Goal: Task Accomplishment & Management: Use online tool/utility

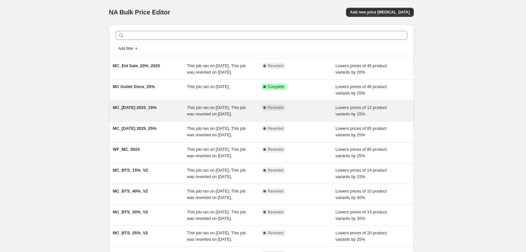
click at [315, 117] on div "Complete Reverted" at bounding box center [299, 110] width 74 height 13
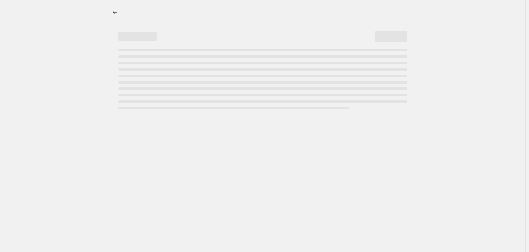
select select "percentage"
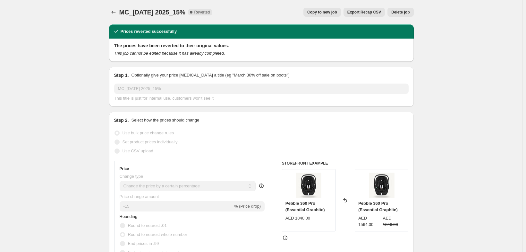
click at [336, 14] on span "Copy to new job" at bounding box center [322, 12] width 30 height 5
select select "percentage"
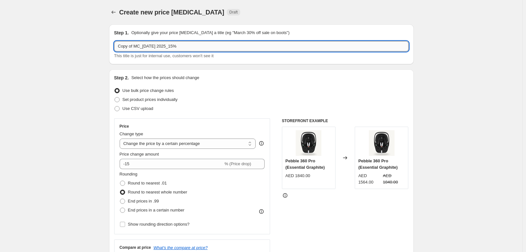
click at [198, 49] on input "Copy of MC_RAMADAN 2025_15%" at bounding box center [261, 46] width 295 height 10
type input "B"
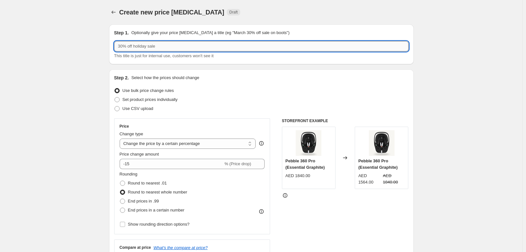
type input "M"
type input "MC_BTS_2025_15%"
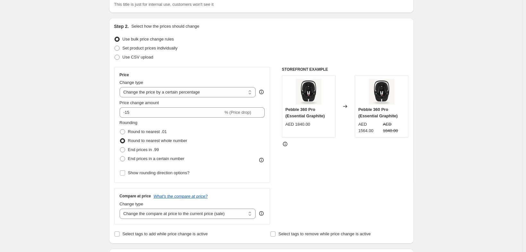
scroll to position [64, 0]
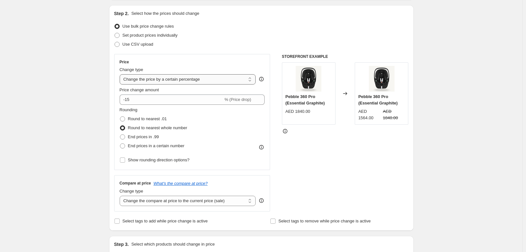
drag, startPoint x: 156, startPoint y: 97, endPoint x: 142, endPoint y: 94, distance: 13.9
click at [156, 84] on select "Change the price to a certain amount Change the price by a certain amount Chang…" at bounding box center [188, 79] width 136 height 10
click at [120, 84] on select "Change the price to a certain amount Change the price by a certain amount Chang…" at bounding box center [188, 79] width 136 height 10
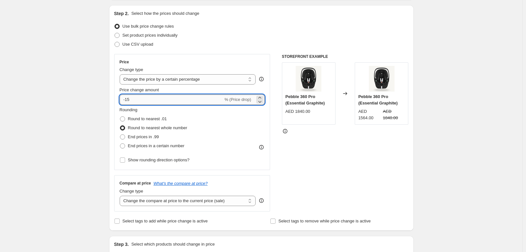
click at [126, 105] on input "-15" at bounding box center [172, 99] width 104 height 10
type input "-1"
type input "0"
click at [120, 105] on input "0" at bounding box center [183, 99] width 127 height 10
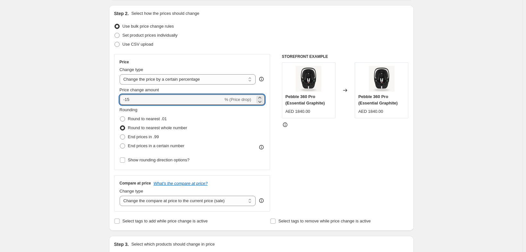
type input "-15"
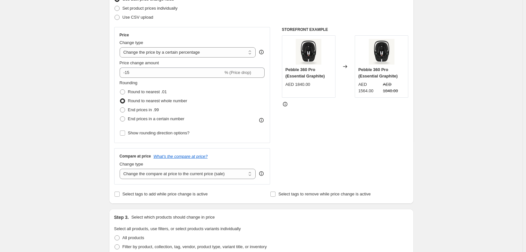
scroll to position [92, 0]
click at [149, 93] on span "Round to nearest .01" at bounding box center [147, 90] width 39 height 5
click at [120, 89] on input "Round to nearest .01" at bounding box center [120, 88] width 0 height 0
radio input "true"
click at [128, 120] on span "End prices in a certain number" at bounding box center [156, 117] width 56 height 5
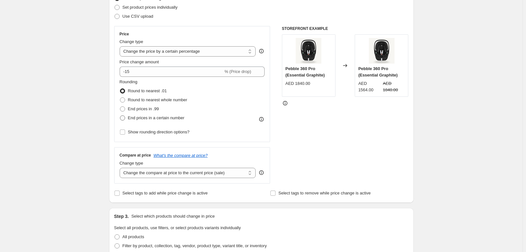
click at [120, 116] on input "End prices in a certain number" at bounding box center [120, 115] width 0 height 0
radio input "true"
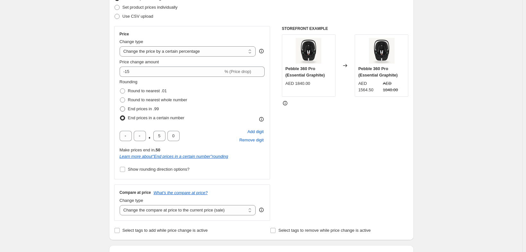
click at [128, 111] on span "End prices in .99" at bounding box center [143, 108] width 31 height 5
click at [120, 107] on input "End prices in .99" at bounding box center [120, 106] width 0 height 0
radio input "true"
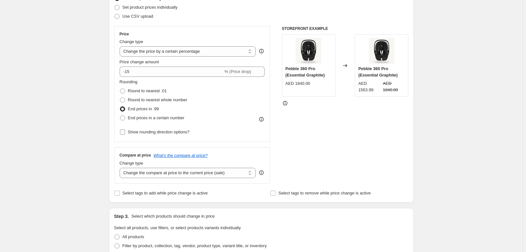
click at [130, 134] on span "Show rounding direction options?" at bounding box center [159, 131] width 62 height 5
click at [125, 134] on input "Show rounding direction options?" at bounding box center [122, 131] width 5 height 5
checkbox input "true"
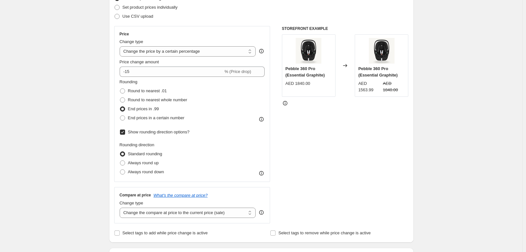
click at [135, 156] on span "Standard rounding" at bounding box center [145, 153] width 34 height 5
click at [120, 151] on input "Standard rounding" at bounding box center [120, 151] width 0 height 0
click at [132, 102] on span "Round to nearest whole number" at bounding box center [157, 99] width 59 height 5
click at [120, 98] on input "Round to nearest whole number" at bounding box center [120, 97] width 0 height 0
radio input "true"
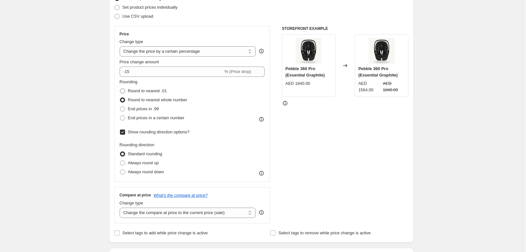
click at [128, 93] on span "Round to nearest .01" at bounding box center [147, 90] width 39 height 5
click at [120, 89] on input "Round to nearest .01" at bounding box center [120, 88] width 0 height 0
radio input "true"
click at [130, 93] on span "Round to nearest .01" at bounding box center [147, 90] width 39 height 5
click at [120, 89] on input "Round to nearest .01" at bounding box center [120, 88] width 0 height 0
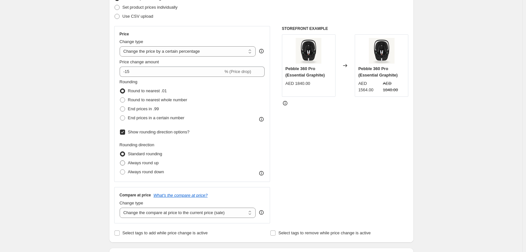
click at [128, 165] on span "Always round up" at bounding box center [143, 162] width 31 height 5
click at [120, 160] on input "Always round up" at bounding box center [120, 160] width 0 height 0
radio input "true"
click at [128, 174] on span "Always round down" at bounding box center [146, 171] width 36 height 5
click at [120, 169] on input "Always round down" at bounding box center [120, 169] width 0 height 0
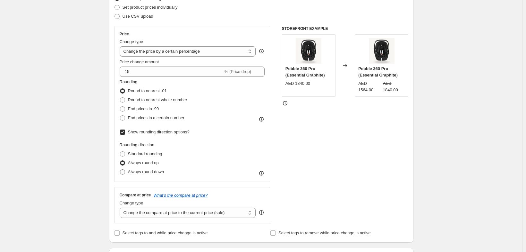
radio input "true"
click at [131, 102] on span "Round to nearest whole number" at bounding box center [157, 99] width 59 height 5
click at [120, 98] on input "Round to nearest whole number" at bounding box center [120, 97] width 0 height 0
radio input "true"
click at [129, 165] on span "Always round up" at bounding box center [143, 162] width 31 height 5
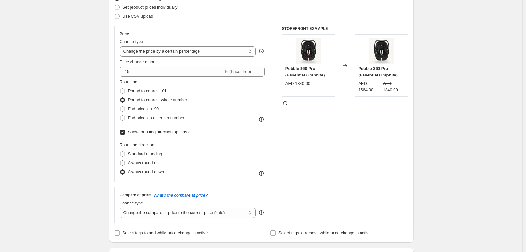
click at [120, 160] on input "Always round up" at bounding box center [120, 160] width 0 height 0
radio input "true"
click at [129, 174] on span "Always round down" at bounding box center [146, 171] width 36 height 5
click at [120, 169] on input "Always round down" at bounding box center [120, 169] width 0 height 0
radio input "true"
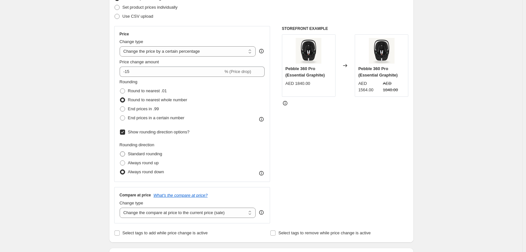
click at [128, 156] on span "Standard rounding" at bounding box center [145, 153] width 34 height 5
click at [120, 151] on input "Standard rounding" at bounding box center [120, 151] width 0 height 0
radio input "true"
click at [135, 111] on span "End prices in .99" at bounding box center [143, 108] width 31 height 5
click at [120, 107] on input "End prices in .99" at bounding box center [120, 106] width 0 height 0
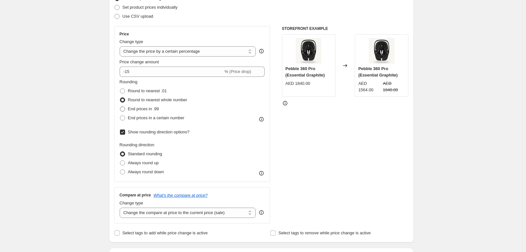
radio input "true"
click at [132, 165] on span "Always round up" at bounding box center [143, 162] width 31 height 5
click at [120, 160] on input "Always round up" at bounding box center [120, 160] width 0 height 0
radio input "true"
click at [133, 174] on span "Always round down" at bounding box center [146, 171] width 36 height 5
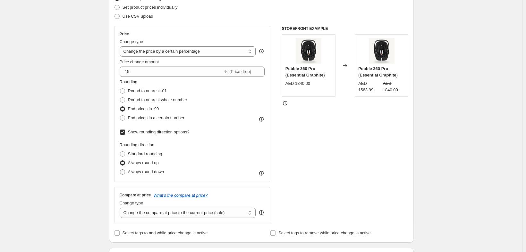
click at [120, 169] on input "Always round down" at bounding box center [120, 169] width 0 height 0
radio input "true"
click at [131, 102] on span "Round to nearest whole number" at bounding box center [157, 99] width 59 height 5
click at [120, 98] on input "Round to nearest whole number" at bounding box center [120, 97] width 0 height 0
radio input "true"
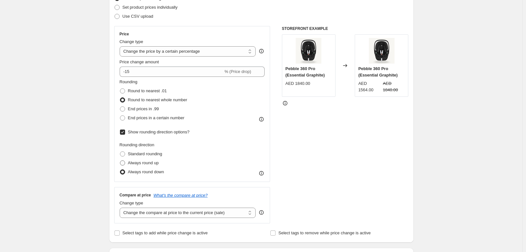
click at [131, 165] on span "Always round up" at bounding box center [143, 162] width 31 height 5
click at [120, 160] on input "Always round up" at bounding box center [120, 160] width 0 height 0
radio input "true"
click at [129, 156] on span "Standard rounding" at bounding box center [145, 153] width 34 height 5
click at [120, 151] on input "Standard rounding" at bounding box center [120, 151] width 0 height 0
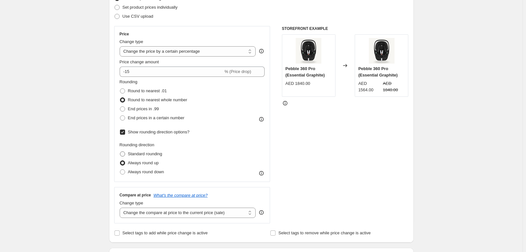
radio input "true"
click at [129, 156] on span "Standard rounding" at bounding box center [145, 153] width 34 height 5
click at [120, 151] on input "Standard rounding" at bounding box center [120, 151] width 0 height 0
click at [120, 156] on span at bounding box center [122, 153] width 5 height 5
click at [120, 151] on input "Standard rounding" at bounding box center [120, 151] width 0 height 0
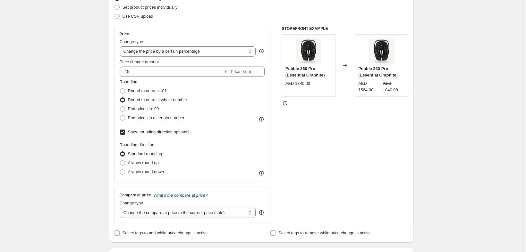
click at [120, 156] on span at bounding box center [122, 153] width 5 height 5
click at [120, 151] on input "Standard rounding" at bounding box center [120, 151] width 0 height 0
click at [120, 156] on span at bounding box center [122, 153] width 5 height 5
click at [120, 151] on input "Standard rounding" at bounding box center [120, 151] width 0 height 0
click at [134, 93] on span "Round to nearest .01" at bounding box center [147, 90] width 39 height 5
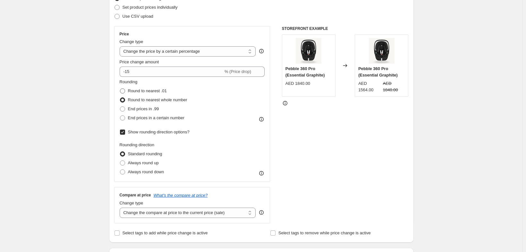
click at [120, 89] on input "Round to nearest .01" at bounding box center [120, 88] width 0 height 0
radio input "true"
click at [134, 93] on span "Round to nearest .01" at bounding box center [147, 90] width 39 height 5
click at [120, 89] on input "Round to nearest .01" at bounding box center [120, 88] width 0 height 0
click at [120, 93] on span at bounding box center [122, 90] width 5 height 5
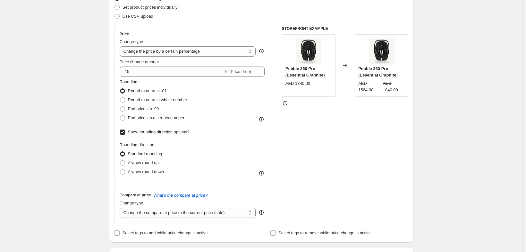
click at [120, 89] on input "Round to nearest .01" at bounding box center [120, 88] width 0 height 0
click at [120, 156] on span at bounding box center [122, 153] width 5 height 5
click at [120, 151] on input "Standard rounding" at bounding box center [120, 151] width 0 height 0
click at [120, 93] on span at bounding box center [122, 90] width 5 height 5
click at [120, 89] on input "Round to nearest .01" at bounding box center [120, 88] width 0 height 0
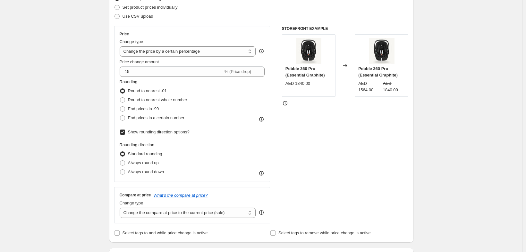
click at [120, 93] on span at bounding box center [122, 90] width 5 height 5
click at [120, 89] on input "Round to nearest .01" at bounding box center [120, 88] width 0 height 0
click at [120, 156] on span at bounding box center [122, 153] width 5 height 5
click at [120, 151] on input "Standard rounding" at bounding box center [120, 151] width 0 height 0
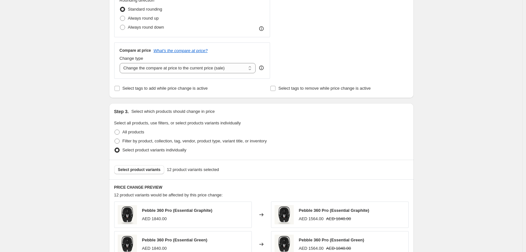
scroll to position [237, 0]
drag, startPoint x: 240, startPoint y: 103, endPoint x: 233, endPoint y: 103, distance: 6.7
click at [240, 72] on select "Change the compare at price to the current price (sale) Change the compare at p…" at bounding box center [188, 67] width 136 height 10
click at [120, 72] on select "Change the compare at price to the current price (sale) Change the compare at p…" at bounding box center [188, 67] width 136 height 10
click at [50, 105] on div "Create new price change job. This page is ready Create new price change job Dra…" at bounding box center [261, 113] width 523 height 701
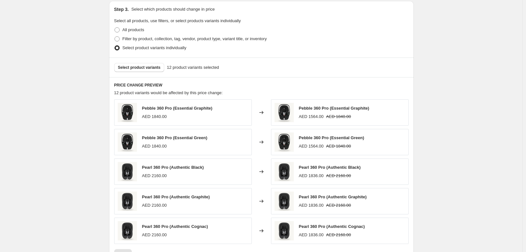
scroll to position [330, 0]
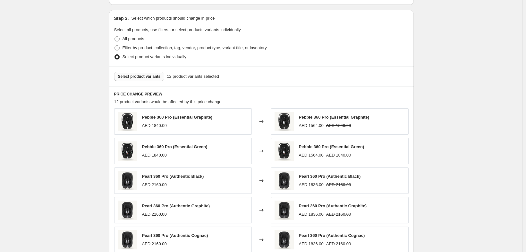
click at [118, 79] on span "Select product variants" at bounding box center [139, 76] width 43 height 5
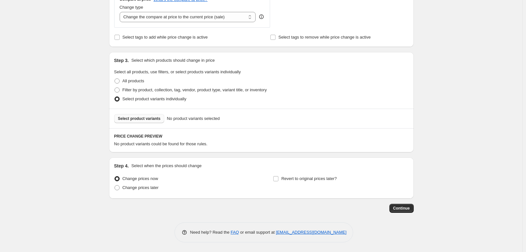
scroll to position [337, 0]
click at [138, 116] on span "Select product variants" at bounding box center [139, 118] width 43 height 5
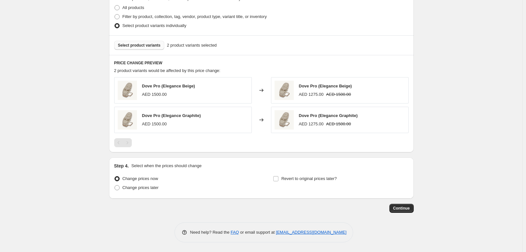
scroll to position [411, 0]
click at [129, 43] on span "Select product variants" at bounding box center [139, 45] width 43 height 5
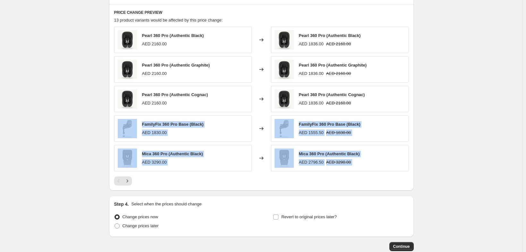
drag, startPoint x: 526, startPoint y: 146, endPoint x: 529, endPoint y: 220, distance: 73.2
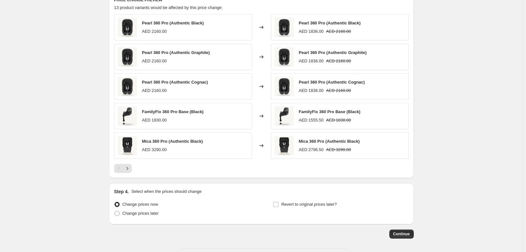
scroll to position [408, 0]
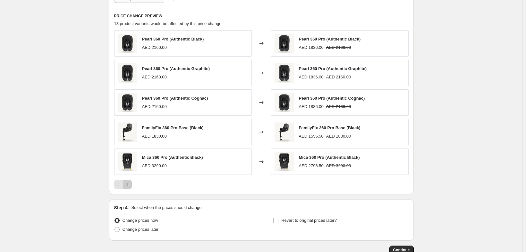
click at [123, 189] on button "Next" at bounding box center [127, 184] width 9 height 9
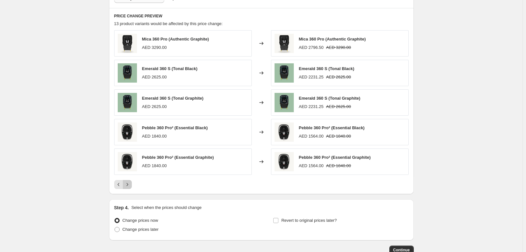
click at [123, 189] on button "Next" at bounding box center [127, 184] width 9 height 9
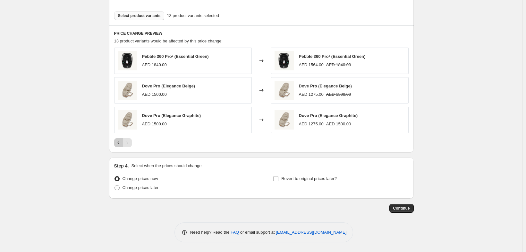
click at [116, 146] on icon "Previous" at bounding box center [119, 142] width 6 height 6
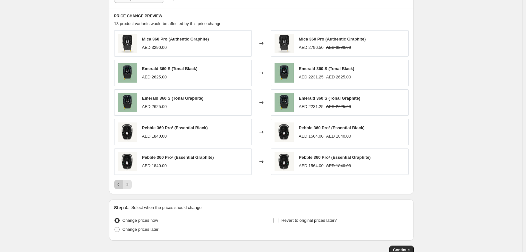
click at [116, 187] on icon "Previous" at bounding box center [119, 184] width 6 height 6
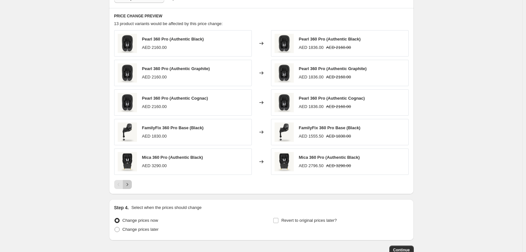
click at [124, 187] on icon "Next" at bounding box center [127, 184] width 6 height 6
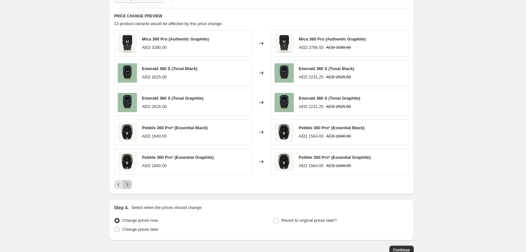
click at [124, 187] on icon "Next" at bounding box center [127, 184] width 6 height 6
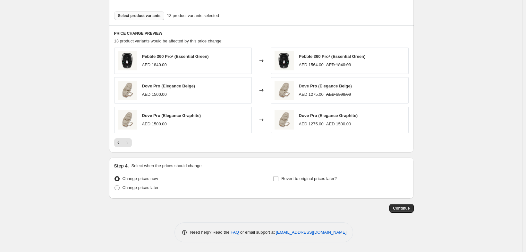
click at [114, 147] on button "Previous" at bounding box center [118, 142] width 9 height 9
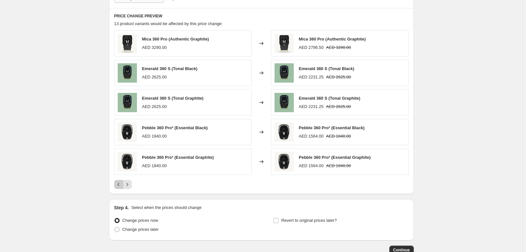
click at [116, 187] on icon "Previous" at bounding box center [119, 184] width 6 height 6
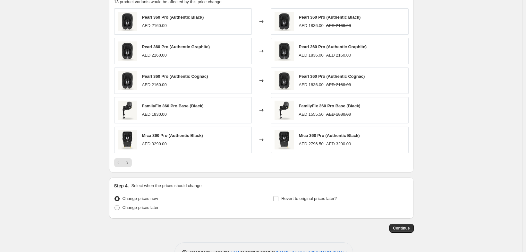
scroll to position [460, 0]
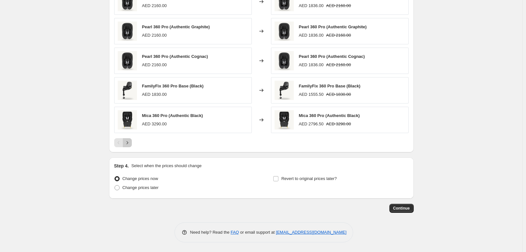
click at [124, 146] on icon "Next" at bounding box center [127, 142] width 6 height 6
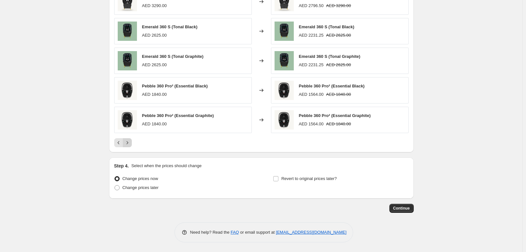
click at [124, 146] on icon "Next" at bounding box center [127, 142] width 6 height 6
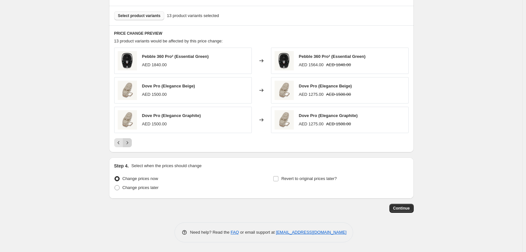
scroll to position [441, 0]
click at [116, 139] on icon "Previous" at bounding box center [119, 142] width 6 height 6
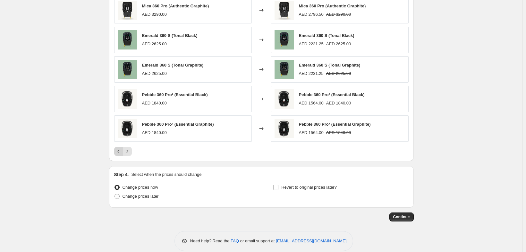
click at [116, 154] on icon "Previous" at bounding box center [119, 151] width 6 height 6
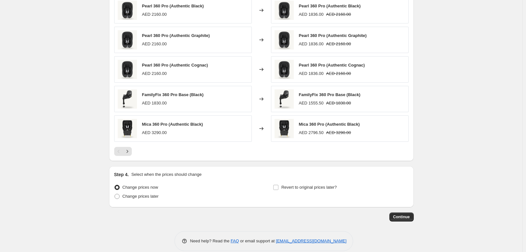
scroll to position [500, 0]
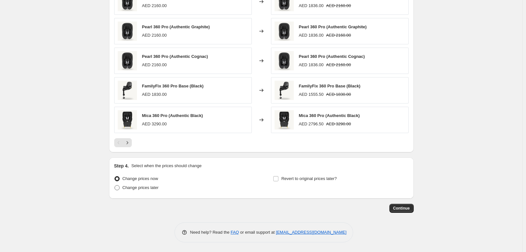
click at [129, 185] on span "Change prices later" at bounding box center [141, 187] width 36 height 5
click at [115, 185] on input "Change prices later" at bounding box center [115, 185] width 0 height 0
radio input "true"
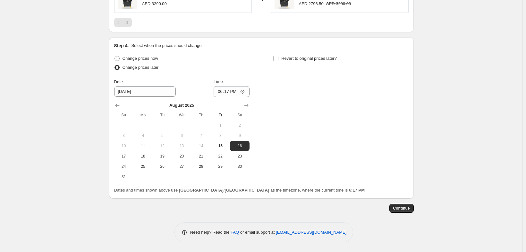
scroll to position [633, 0]
click at [218, 143] on span "15" at bounding box center [220, 145] width 14 height 5
type input "[DATE]"
click at [220, 143] on span "15" at bounding box center [220, 145] width 14 height 5
click at [216, 86] on input "18:17" at bounding box center [232, 91] width 36 height 11
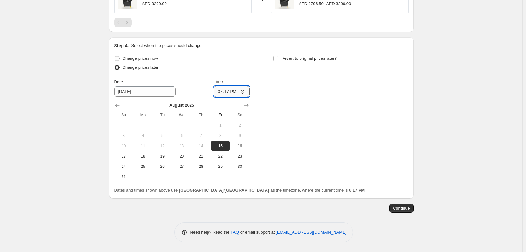
type input "19:00"
click at [217, 143] on span "15" at bounding box center [220, 145] width 14 height 5
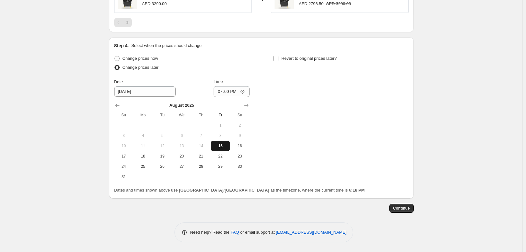
click at [217, 143] on span "15" at bounding box center [220, 145] width 14 height 5
click at [287, 56] on span "Revert to original prices later?" at bounding box center [309, 58] width 56 height 5
click at [279, 56] on input "Revert to original prices later?" at bounding box center [275, 58] width 5 height 5
checkbox input "true"
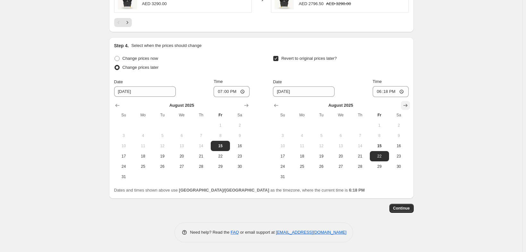
click at [409, 102] on icon "Show next month, September 2025" at bounding box center [405, 105] width 6 height 6
click at [309, 143] on span "15" at bounding box center [302, 145] width 14 height 5
type input "[DATE]"
click at [309, 143] on span "15" at bounding box center [302, 145] width 14 height 5
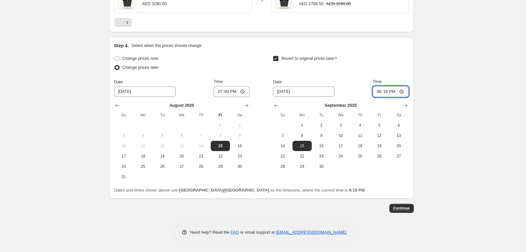
click at [394, 86] on input "18:18" at bounding box center [391, 91] width 36 height 11
type input "23:59"
click at [410, 205] on span "Continue" at bounding box center [401, 207] width 17 height 5
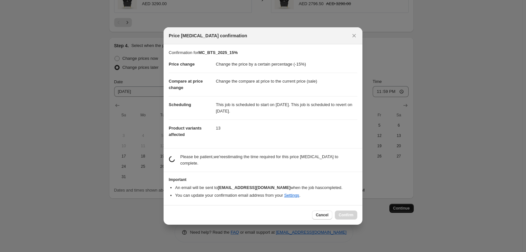
scroll to position [0, 0]
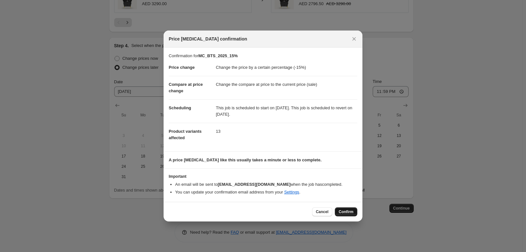
click at [352, 214] on span "Confirm" at bounding box center [346, 211] width 15 height 5
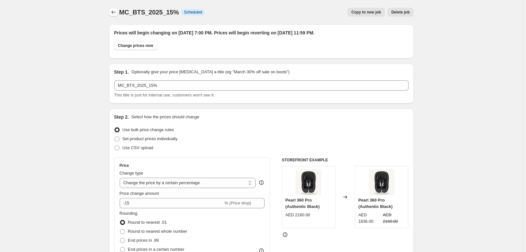
click at [110, 13] on icon "Price change jobs" at bounding box center [113, 12] width 6 height 6
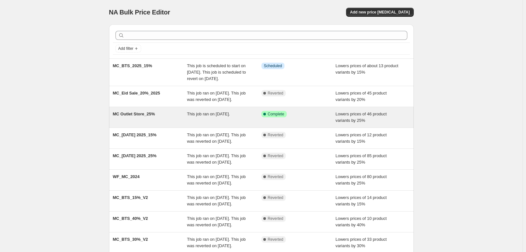
click at [316, 117] on div "Success Complete Complete" at bounding box center [294, 114] width 65 height 6
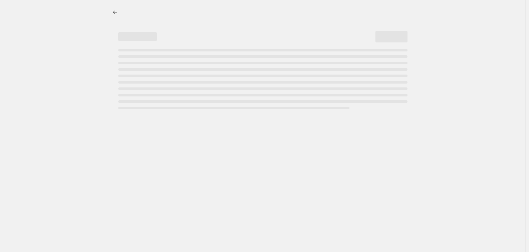
select select "percentage"
select select "collection"
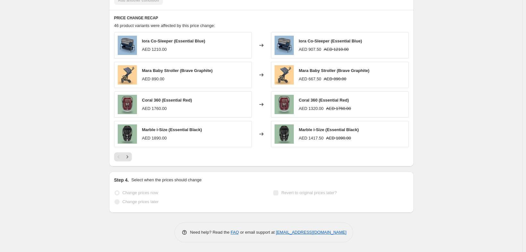
scroll to position [491, 0]
click at [124, 160] on icon "Next" at bounding box center [127, 156] width 6 height 6
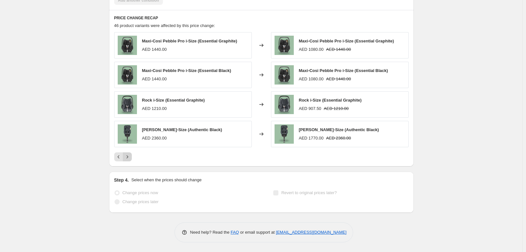
click at [123, 161] on button "Next" at bounding box center [127, 156] width 9 height 9
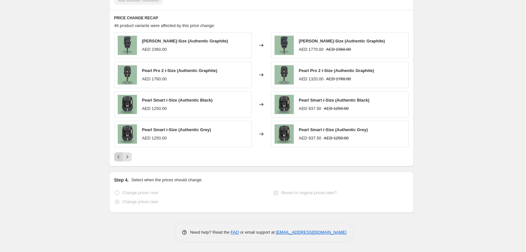
click at [114, 161] on button "Previous" at bounding box center [118, 156] width 9 height 9
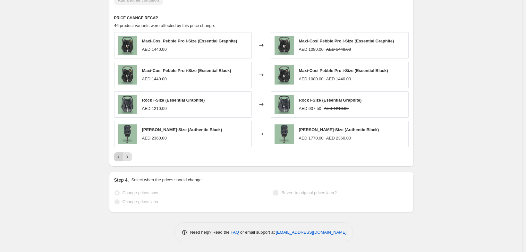
click at [116, 160] on icon "Previous" at bounding box center [119, 156] width 6 height 6
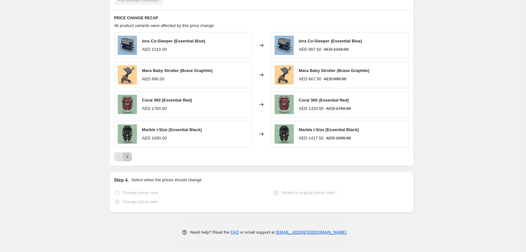
click at [124, 160] on icon "Next" at bounding box center [127, 156] width 6 height 6
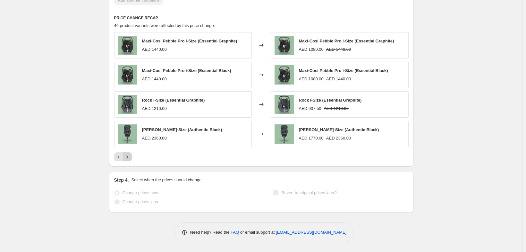
click at [123, 161] on button "Next" at bounding box center [127, 156] width 9 height 9
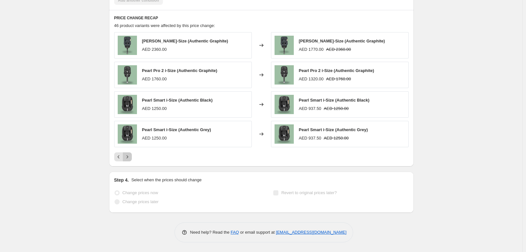
click at [124, 160] on icon "Next" at bounding box center [127, 156] width 6 height 6
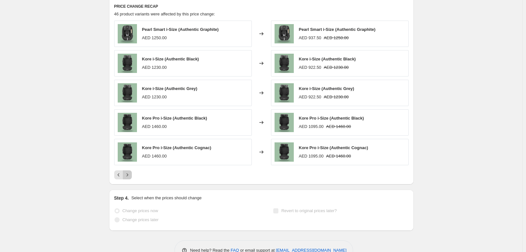
click at [124, 178] on icon "Next" at bounding box center [127, 174] width 6 height 6
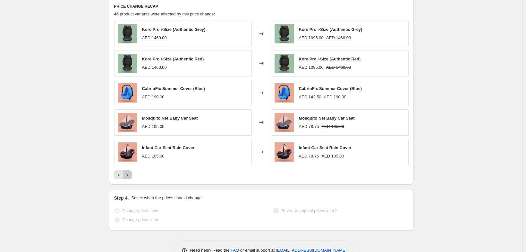
click at [124, 178] on icon "Next" at bounding box center [127, 174] width 6 height 6
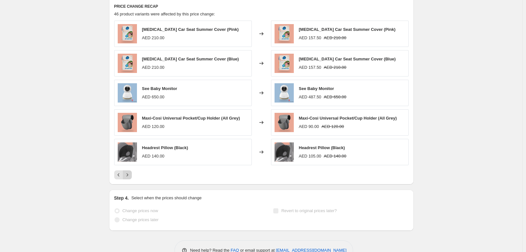
click at [124, 178] on icon "Next" at bounding box center [127, 174] width 6 height 6
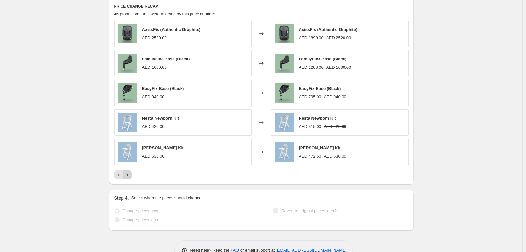
click at [123, 179] on button "Next" at bounding box center [127, 174] width 9 height 9
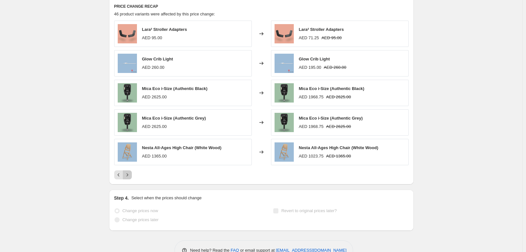
click at [124, 178] on icon "Next" at bounding box center [127, 174] width 6 height 6
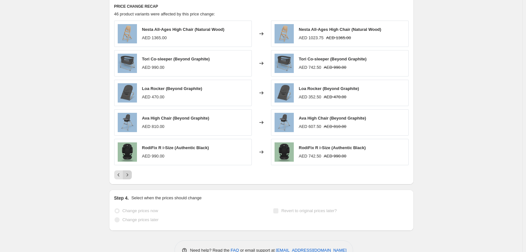
click at [123, 179] on button "Next" at bounding box center [127, 174] width 9 height 9
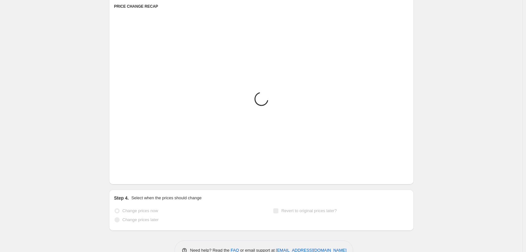
scroll to position [447, 0]
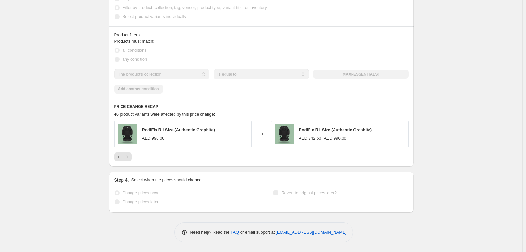
click at [123, 152] on div "Pagination" at bounding box center [127, 156] width 9 height 9
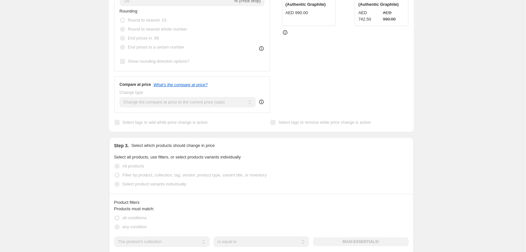
scroll to position [0, 0]
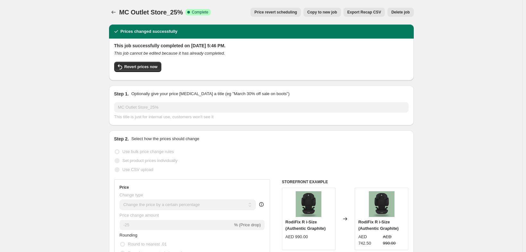
click at [110, 15] on icon "Price change jobs" at bounding box center [113, 12] width 6 height 6
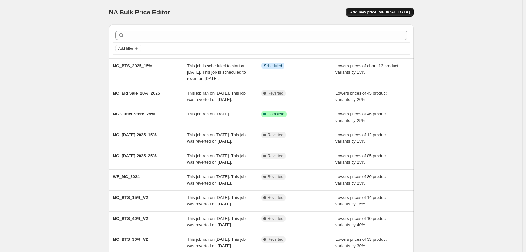
click at [395, 14] on span "Add new price [MEDICAL_DATA]" at bounding box center [380, 12] width 60 height 5
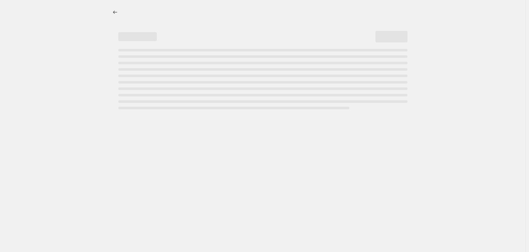
select select "percentage"
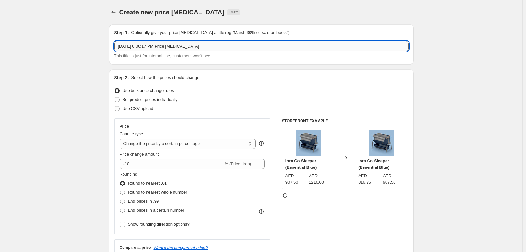
click at [210, 49] on input "Aug 15, 2025, 6:06:17 PM Price change job" at bounding box center [261, 46] width 295 height 10
type input "M"
type input "MC_BTS_2025_25%"
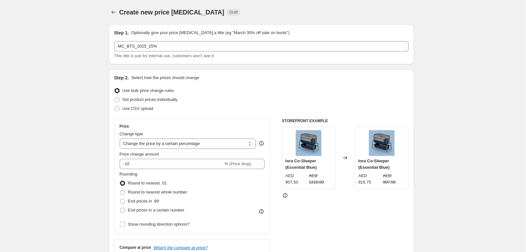
click at [150, 102] on span "Set product prices individually" at bounding box center [150, 99] width 55 height 5
click at [115, 97] on input "Set product prices individually" at bounding box center [115, 97] width 0 height 0
radio input "true"
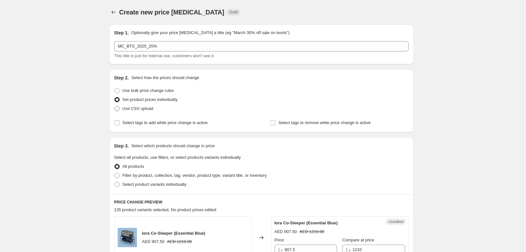
click at [127, 111] on span "Use CSV upload" at bounding box center [138, 108] width 31 height 5
click at [115, 106] on input "Use CSV upload" at bounding box center [115, 106] width 0 height 0
radio input "true"
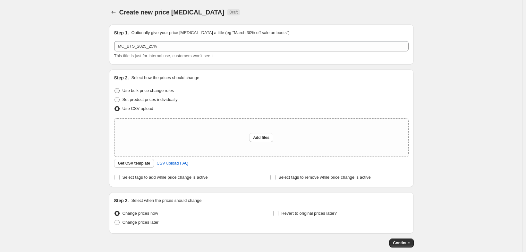
click at [123, 93] on span "Use bulk price change rules" at bounding box center [148, 90] width 51 height 5
click at [115, 88] on input "Use bulk price change rules" at bounding box center [115, 88] width 0 height 0
radio input "true"
select select "percentage"
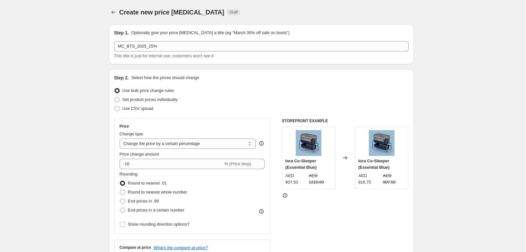
click at [123, 93] on span "Use bulk price change rules" at bounding box center [148, 90] width 51 height 5
click at [115, 88] on input "Use bulk price change rules" at bounding box center [115, 88] width 0 height 0
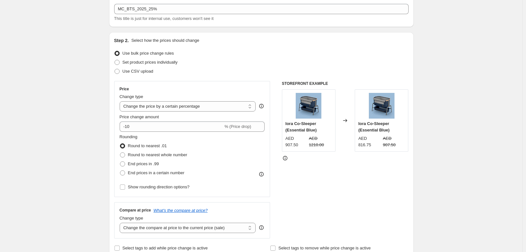
scroll to position [39, 0]
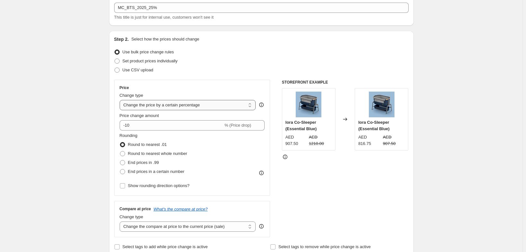
click at [137, 110] on select "Change the price to a certain amount Change the price by a certain amount Chang…" at bounding box center [188, 105] width 136 height 10
click at [120, 110] on select "Change the price to a certain amount Change the price by a certain amount Chang…" at bounding box center [188, 105] width 136 height 10
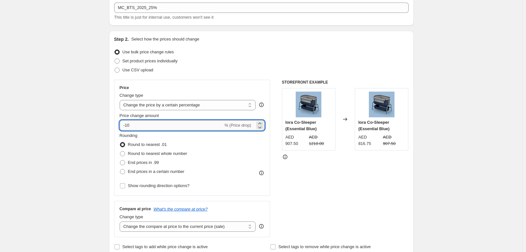
click at [130, 130] on input "-10" at bounding box center [172, 125] width 104 height 10
type input "-1"
type input "-25"
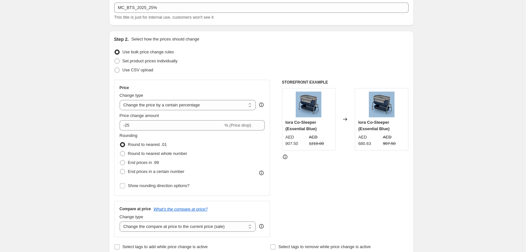
scroll to position [87, 0]
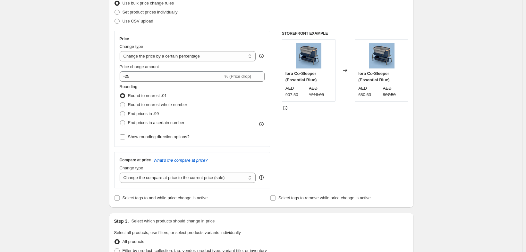
click at [120, 98] on span at bounding box center [122, 95] width 5 height 5
click at [120, 93] on input "Round to nearest .01" at bounding box center [120, 93] width 0 height 0
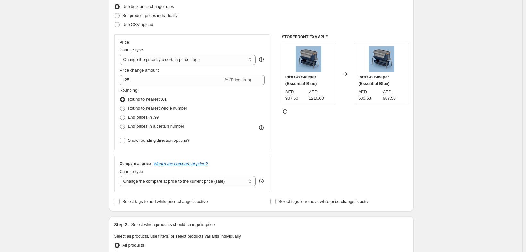
scroll to position [80, 0]
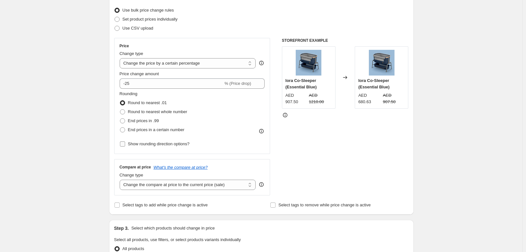
click at [120, 146] on input "Show rounding direction options?" at bounding box center [122, 143] width 5 height 5
checkbox input "true"
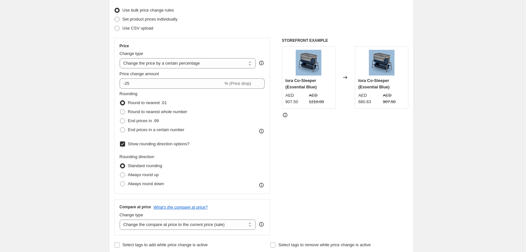
click at [120, 168] on span at bounding box center [122, 165] width 5 height 5
click at [120, 163] on input "Standard rounding" at bounding box center [120, 163] width 0 height 0
click at [120, 105] on span at bounding box center [122, 102] width 5 height 5
click at [120, 100] on input "Round to nearest .01" at bounding box center [120, 100] width 0 height 0
click at [120, 168] on span at bounding box center [122, 165] width 5 height 5
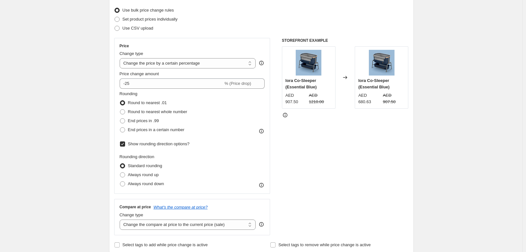
click at [120, 163] on input "Standard rounding" at bounding box center [120, 163] width 0 height 0
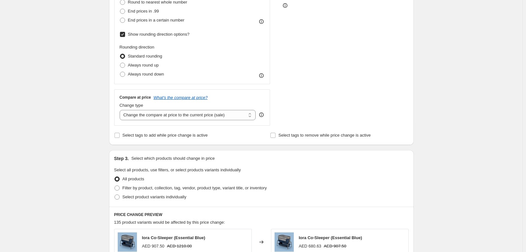
scroll to position [208, 0]
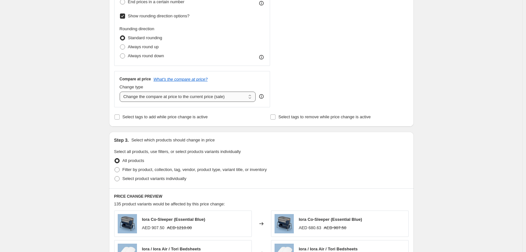
drag, startPoint x: 245, startPoint y: 124, endPoint x: 240, endPoint y: 124, distance: 4.5
click at [245, 102] on select "Change the compare at price to the current price (sale) Change the compare at p…" at bounding box center [188, 96] width 136 height 10
click at [120, 102] on select "Change the compare at price to the current price (sale) Change the compare at p…" at bounding box center [188, 96] width 136 height 10
click at [52, 113] on div "Create new price change job. This page is ready Create new price change job Dra…" at bounding box center [261, 132] width 523 height 681
click at [475, 128] on div "Create new price change job. This page is ready Create new price change job Dra…" at bounding box center [261, 132] width 523 height 681
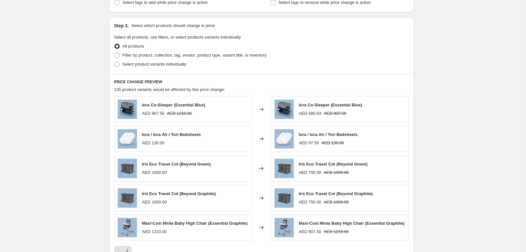
scroll to position [323, 0]
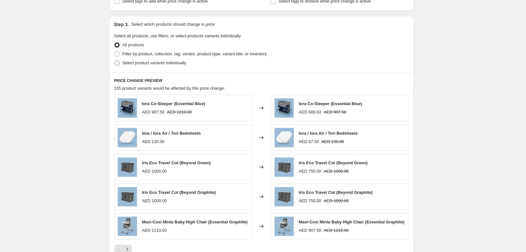
click at [144, 65] on span "Select product variants individually" at bounding box center [155, 62] width 64 height 5
click at [115, 61] on input "Select product variants individually" at bounding box center [115, 60] width 0 height 0
radio input "true"
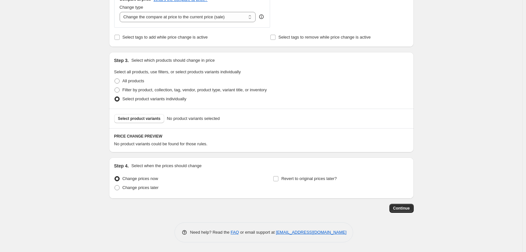
click at [118, 116] on span "Select product variants" at bounding box center [139, 118] width 43 height 5
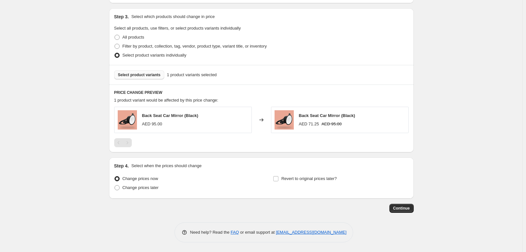
click at [138, 77] on span "Select product variants" at bounding box center [139, 74] width 43 height 5
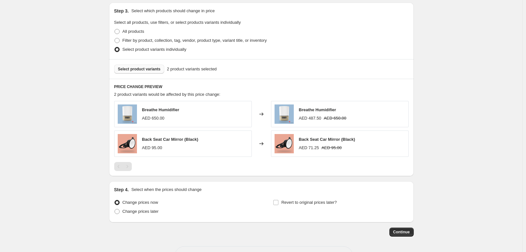
click at [132, 73] on button "Select product variants" at bounding box center [139, 69] width 50 height 9
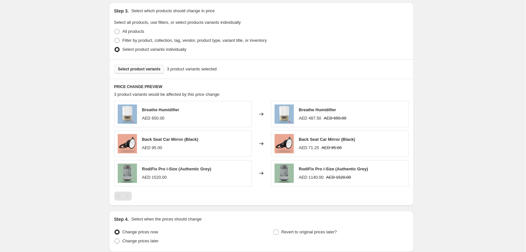
click at [118, 72] on span "Select product variants" at bounding box center [139, 68] width 43 height 5
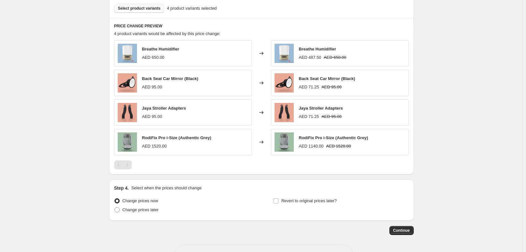
scroll to position [408, 0]
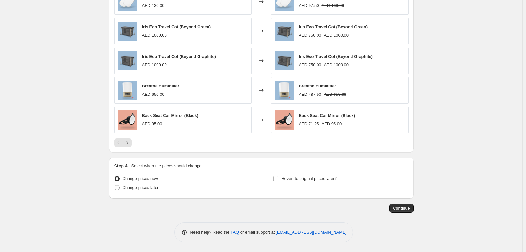
scroll to position [445, 0]
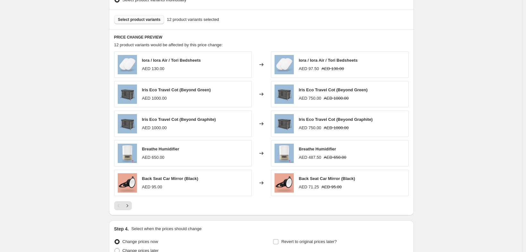
scroll to position [425, 0]
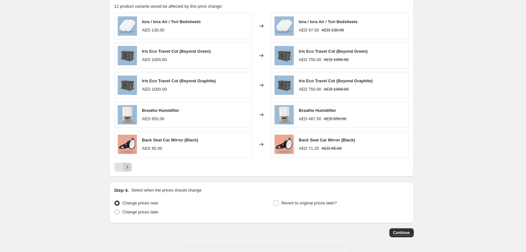
click at [124, 170] on icon "Next" at bounding box center [127, 167] width 6 height 6
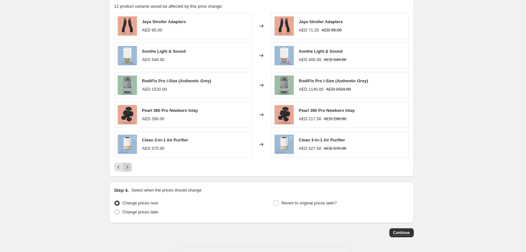
click at [124, 170] on icon "Next" at bounding box center [127, 167] width 6 height 6
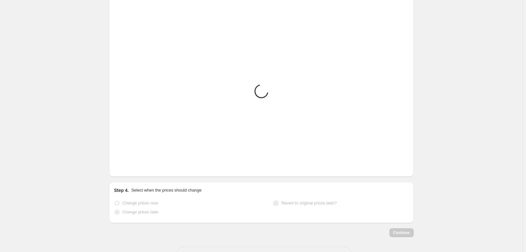
scroll to position [411, 0]
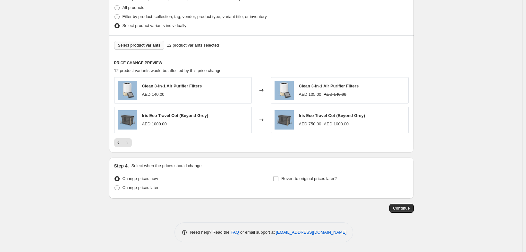
click at [123, 138] on div "Pagination" at bounding box center [127, 142] width 9 height 9
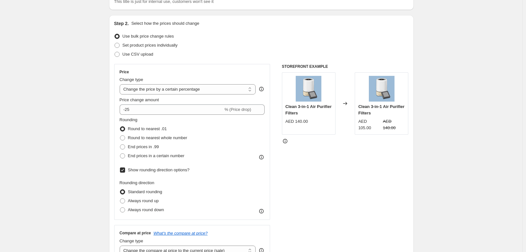
scroll to position [0, 0]
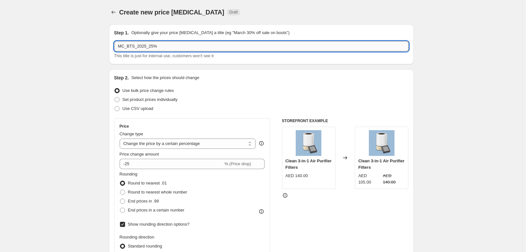
click at [153, 51] on input "MC_BTS_2025_25%" at bounding box center [261, 46] width 295 height 10
type input "MC_BTS_2025_25%"
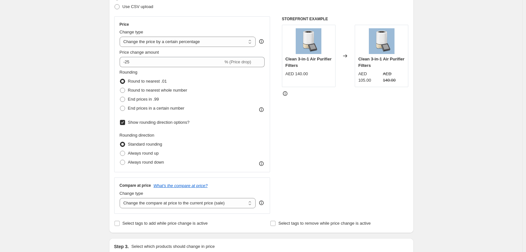
scroll to position [103, 0]
click at [55, 142] on div "Create new price change job. This page is ready Create new price change job Dra…" at bounding box center [261, 203] width 523 height 612
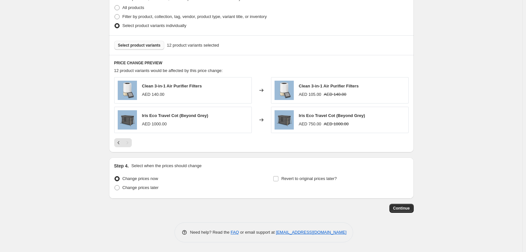
scroll to position [411, 0]
click at [123, 185] on span "Change prices later" at bounding box center [141, 187] width 36 height 5
click at [115, 185] on input "Change prices later" at bounding box center [115, 185] width 0 height 0
radio input "true"
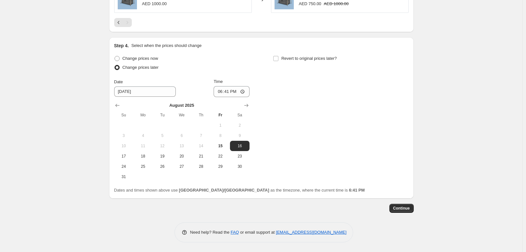
scroll to position [544, 0]
click at [220, 143] on span "15" at bounding box center [220, 145] width 14 height 5
type input "[DATE]"
click at [220, 143] on span "15" at bounding box center [220, 145] width 14 height 5
click at [216, 86] on input "18:41" at bounding box center [232, 91] width 36 height 11
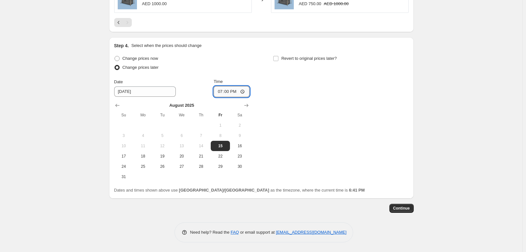
type input "19:05"
click at [213, 143] on span "15" at bounding box center [220, 145] width 14 height 5
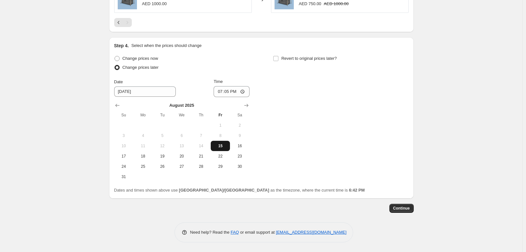
click at [213, 143] on span "15" at bounding box center [220, 145] width 14 height 5
click at [286, 54] on label "Revert to original prices later?" at bounding box center [305, 58] width 64 height 9
click at [279, 56] on input "Revert to original prices later?" at bounding box center [275, 58] width 5 height 5
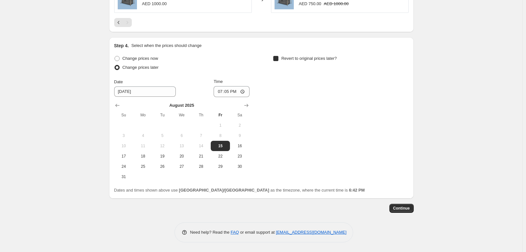
checkbox input "true"
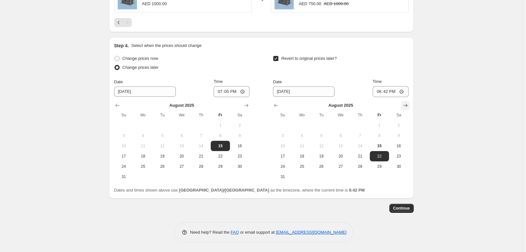
click at [409, 102] on icon "Show next month, September 2025" at bounding box center [405, 105] width 6 height 6
click at [309, 143] on span "15" at bounding box center [302, 145] width 14 height 5
type input "[DATE]"
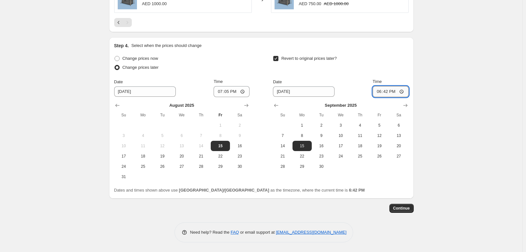
click at [395, 86] on input "18:42" at bounding box center [391, 91] width 36 height 11
type input "23:59"
click at [309, 143] on span "15" at bounding box center [302, 145] width 14 height 5
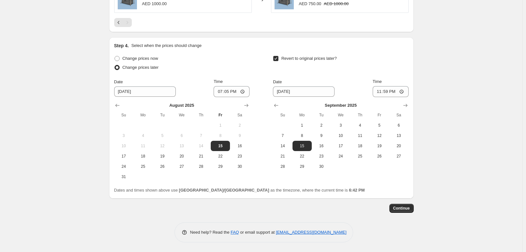
click at [410, 208] on span "Continue" at bounding box center [401, 207] width 17 height 5
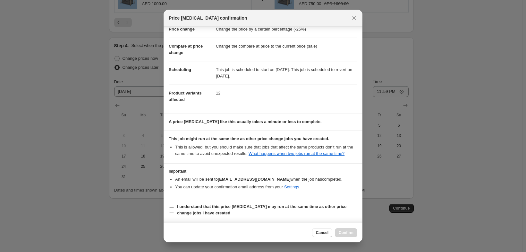
scroll to position [57, 0]
click at [169, 202] on label "I understand that this price [MEDICAL_DATA] may run at the same time as other p…" at bounding box center [263, 209] width 189 height 15
click at [169, 207] on input "I understand that this price [MEDICAL_DATA] may run at the same time as other p…" at bounding box center [171, 209] width 5 height 5
checkbox input "true"
click at [354, 230] on span "Confirm" at bounding box center [346, 232] width 15 height 5
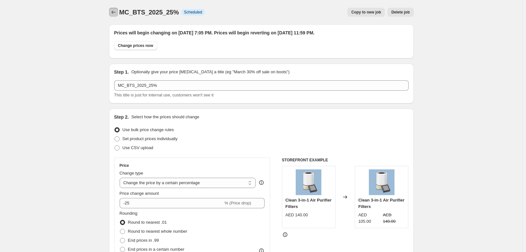
click at [110, 15] on icon "Price change jobs" at bounding box center [113, 12] width 6 height 6
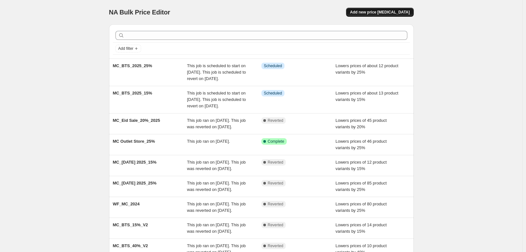
click at [382, 17] on button "Add new price [MEDICAL_DATA]" at bounding box center [379, 12] width 67 height 9
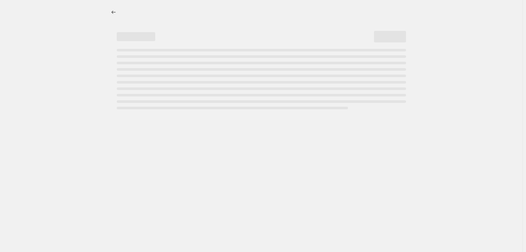
select select "percentage"
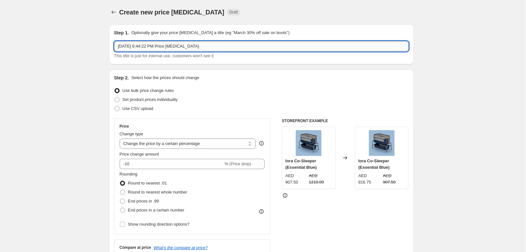
click at [196, 51] on input "[DATE] 6:44:22 PM Price [MEDICAL_DATA]" at bounding box center [261, 46] width 295 height 10
type input "MC_BTS_2025_20%"
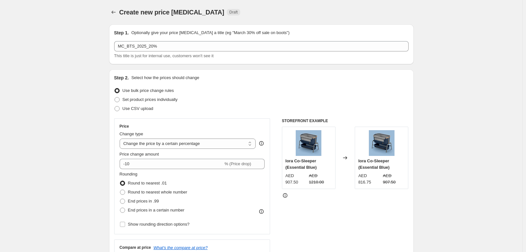
click at [141, 93] on span "Use bulk price change rules" at bounding box center [148, 90] width 51 height 5
click at [115, 88] on input "Use bulk price change rules" at bounding box center [115, 88] width 0 height 0
click at [135, 93] on span "Use bulk price change rules" at bounding box center [148, 90] width 51 height 5
click at [115, 88] on input "Use bulk price change rules" at bounding box center [115, 88] width 0 height 0
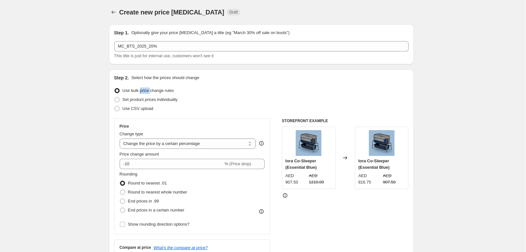
click at [135, 93] on span "Use bulk price change rules" at bounding box center [148, 90] width 51 height 5
click at [115, 88] on input "Use bulk price change rules" at bounding box center [115, 88] width 0 height 0
click at [135, 93] on span "Use bulk price change rules" at bounding box center [148, 90] width 51 height 5
click at [115, 88] on input "Use bulk price change rules" at bounding box center [115, 88] width 0 height 0
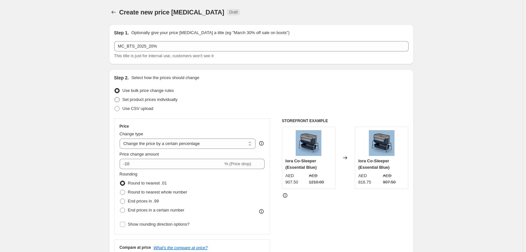
click at [115, 102] on span at bounding box center [117, 99] width 5 height 5
click at [115, 97] on input "Set product prices individually" at bounding box center [115, 97] width 0 height 0
radio input "true"
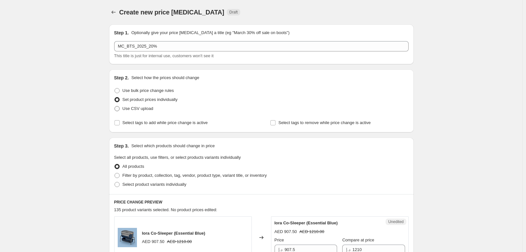
click at [115, 111] on span at bounding box center [117, 108] width 5 height 5
click at [115, 106] on input "Use CSV upload" at bounding box center [115, 106] width 0 height 0
radio input "true"
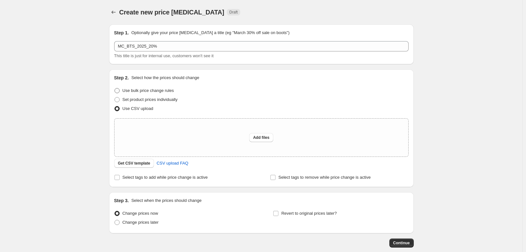
click at [115, 93] on span at bounding box center [117, 90] width 5 height 5
click at [115, 88] on input "Use bulk price change rules" at bounding box center [115, 88] width 0 height 0
radio input "true"
select select "percentage"
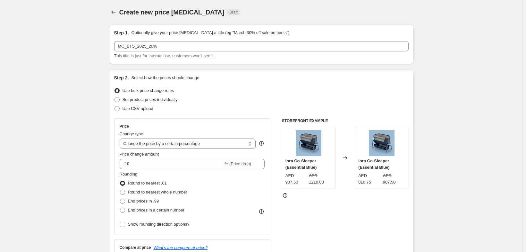
click at [115, 93] on span at bounding box center [117, 90] width 5 height 5
click at [115, 88] on input "Use bulk price change rules" at bounding box center [115, 88] width 0 height 0
click at [115, 93] on span at bounding box center [117, 90] width 5 height 5
click at [115, 88] on input "Use bulk price change rules" at bounding box center [115, 88] width 0 height 0
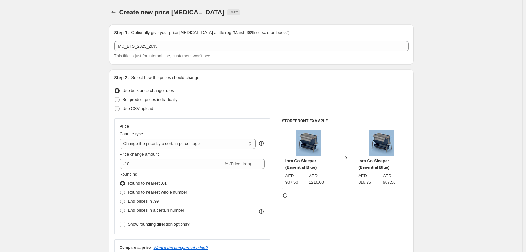
click at [115, 93] on span at bounding box center [117, 90] width 5 height 5
click at [115, 88] on input "Use bulk price change rules" at bounding box center [115, 88] width 0 height 0
click at [115, 93] on span at bounding box center [117, 90] width 5 height 5
click at [115, 88] on input "Use bulk price change rules" at bounding box center [115, 88] width 0 height 0
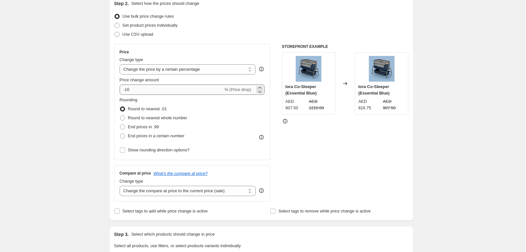
scroll to position [77, 0]
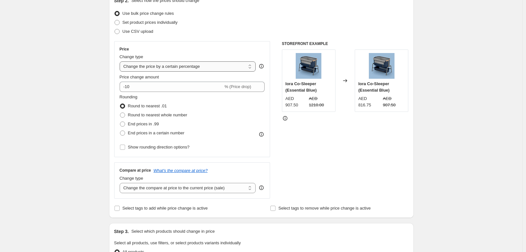
click at [120, 72] on select "Change the price to a certain amount Change the price by a certain amount Chang…" at bounding box center [188, 66] width 136 height 10
click at [67, 122] on div "Create new price [MEDICAL_DATA]. This page is ready Create new price [MEDICAL_D…" at bounding box center [261, 243] width 523 height 641
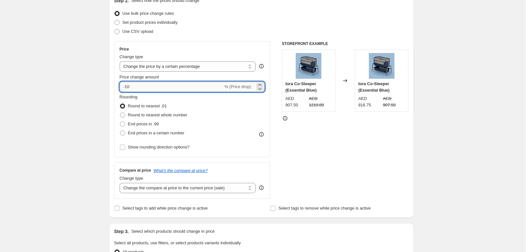
click at [124, 92] on input "-10" at bounding box center [172, 87] width 104 height 10
type input "-1"
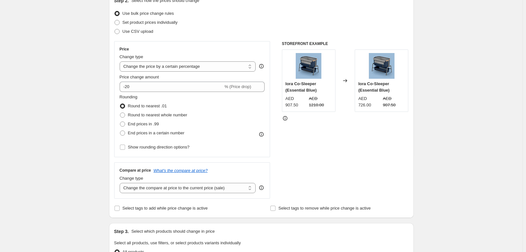
click at [57, 121] on div "Create new price [MEDICAL_DATA]. This page is ready Create new price [MEDICAL_D…" at bounding box center [261, 243] width 523 height 641
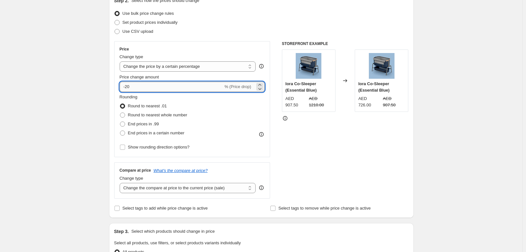
click at [137, 92] on input "-20" at bounding box center [172, 87] width 104 height 10
type input "-2"
type input "-20"
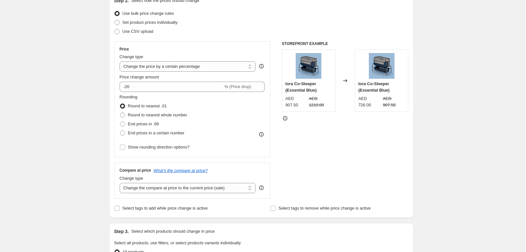
click at [77, 111] on div "Create new price [MEDICAL_DATA]. This page is ready Create new price [MEDICAL_D…" at bounding box center [261, 243] width 523 height 641
click at [120, 150] on input "Show rounding direction options?" at bounding box center [122, 146] width 5 height 5
checkbox input "true"
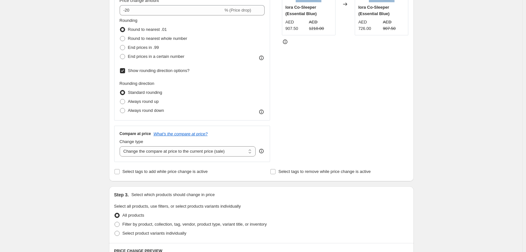
scroll to position [154, 0]
click at [120, 31] on span at bounding box center [122, 28] width 5 height 5
click at [120, 27] on input "Round to nearest .01" at bounding box center [120, 26] width 0 height 0
click at [120, 31] on span at bounding box center [122, 28] width 5 height 5
click at [120, 27] on input "Round to nearest .01" at bounding box center [120, 26] width 0 height 0
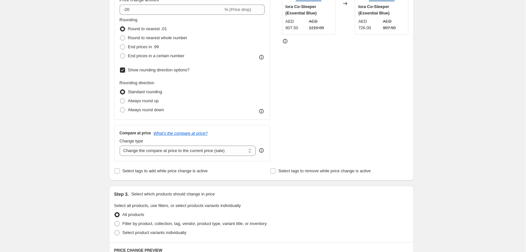
click at [64, 52] on div "Create new price [MEDICAL_DATA]. This page is ready Create new price [MEDICAL_D…" at bounding box center [261, 186] width 523 height 681
click at [120, 94] on span at bounding box center [122, 91] width 5 height 5
click at [120, 90] on input "Standard rounding" at bounding box center [120, 89] width 0 height 0
click at [120, 31] on span at bounding box center [122, 28] width 5 height 5
click at [120, 27] on input "Round to nearest .01" at bounding box center [120, 26] width 0 height 0
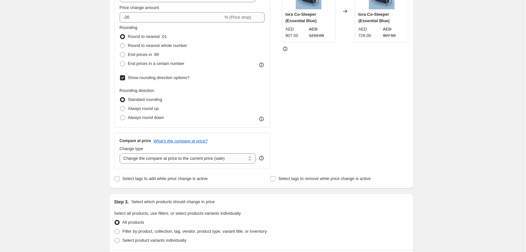
scroll to position [130, 0]
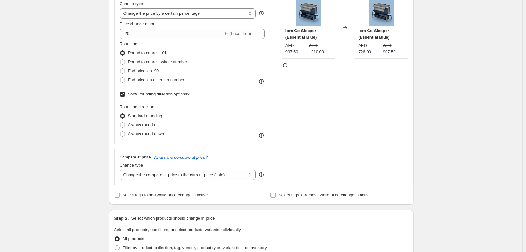
click at [120, 56] on span at bounding box center [122, 52] width 5 height 5
click at [120, 51] on input "Round to nearest .01" at bounding box center [120, 50] width 0 height 0
click at [120, 56] on span at bounding box center [122, 52] width 5 height 5
click at [120, 51] on input "Round to nearest .01" at bounding box center [120, 50] width 0 height 0
click at [120, 56] on span at bounding box center [122, 52] width 5 height 5
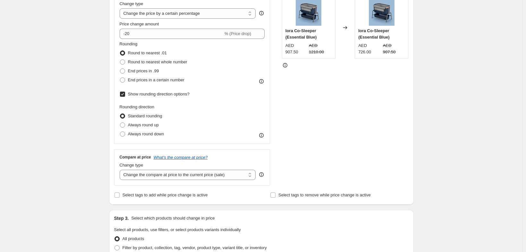
click at [120, 51] on input "Round to nearest .01" at bounding box center [120, 50] width 0 height 0
click at [120, 56] on span at bounding box center [122, 52] width 5 height 5
click at [120, 51] on input "Round to nearest .01" at bounding box center [120, 50] width 0 height 0
click at [120, 56] on span at bounding box center [122, 52] width 5 height 5
click at [120, 51] on input "Round to nearest .01" at bounding box center [120, 50] width 0 height 0
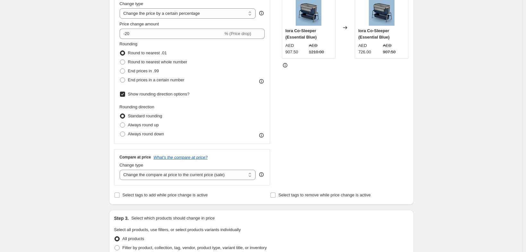
click at [120, 56] on span at bounding box center [122, 52] width 5 height 5
click at [120, 51] on input "Round to nearest .01" at bounding box center [120, 50] width 0 height 0
click at [120, 56] on span at bounding box center [122, 52] width 5 height 5
click at [120, 51] on input "Round to nearest .01" at bounding box center [120, 50] width 0 height 0
click at [120, 56] on span at bounding box center [122, 52] width 5 height 5
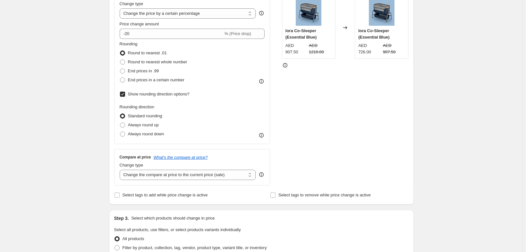
click at [120, 51] on input "Round to nearest .01" at bounding box center [120, 50] width 0 height 0
click at [120, 118] on span at bounding box center [122, 115] width 5 height 5
click at [120, 114] on input "Standard rounding" at bounding box center [120, 113] width 0 height 0
click at [120, 56] on span at bounding box center [122, 52] width 5 height 5
click at [120, 51] on input "Round to nearest .01" at bounding box center [120, 50] width 0 height 0
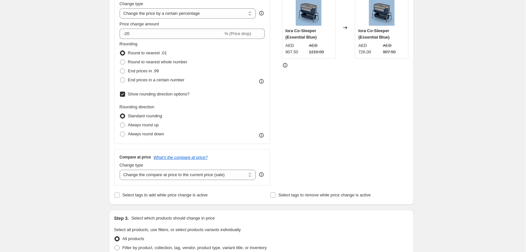
click at [120, 56] on span at bounding box center [122, 52] width 5 height 5
click at [120, 51] on input "Round to nearest .01" at bounding box center [120, 50] width 0 height 0
click at [120, 56] on span at bounding box center [122, 52] width 5 height 5
click at [120, 51] on input "Round to nearest .01" at bounding box center [120, 50] width 0 height 0
click at [120, 56] on span at bounding box center [122, 52] width 5 height 5
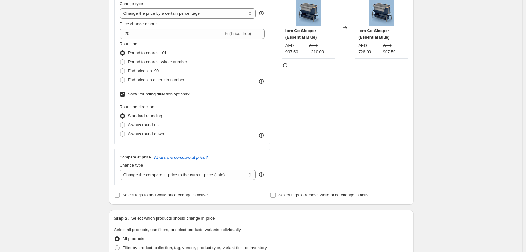
click at [120, 51] on input "Round to nearest .01" at bounding box center [120, 50] width 0 height 0
click at [120, 56] on span at bounding box center [122, 52] width 5 height 5
click at [120, 51] on input "Round to nearest .01" at bounding box center [120, 50] width 0 height 0
click at [120, 56] on span at bounding box center [122, 52] width 5 height 5
click at [120, 51] on input "Round to nearest .01" at bounding box center [120, 50] width 0 height 0
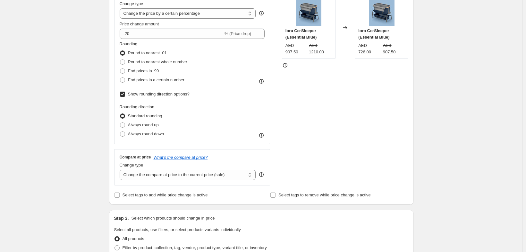
click at [120, 56] on span at bounding box center [122, 52] width 5 height 5
click at [120, 51] on input "Round to nearest .01" at bounding box center [120, 50] width 0 height 0
click at [120, 56] on span at bounding box center [122, 52] width 5 height 5
click at [120, 51] on input "Round to nearest .01" at bounding box center [120, 50] width 0 height 0
click at [120, 56] on span at bounding box center [122, 52] width 5 height 5
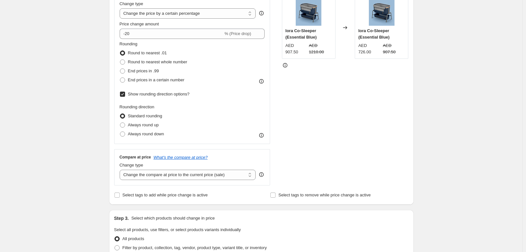
click at [120, 51] on input "Round to nearest .01" at bounding box center [120, 50] width 0 height 0
click at [120, 56] on span at bounding box center [122, 52] width 5 height 5
click at [120, 51] on input "Round to nearest .01" at bounding box center [120, 50] width 0 height 0
click at [120, 56] on span at bounding box center [122, 52] width 5 height 5
click at [120, 51] on input "Round to nearest .01" at bounding box center [120, 50] width 0 height 0
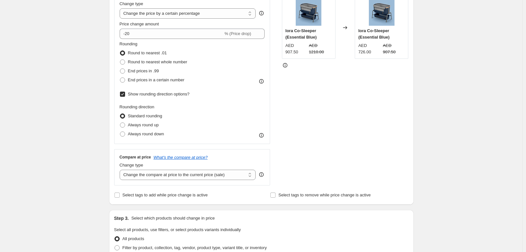
click at [120, 56] on span at bounding box center [122, 52] width 5 height 5
click at [120, 51] on input "Round to nearest .01" at bounding box center [120, 50] width 0 height 0
click at [120, 56] on span at bounding box center [122, 52] width 5 height 5
click at [120, 51] on input "Round to nearest .01" at bounding box center [120, 50] width 0 height 0
click at [120, 56] on span at bounding box center [122, 52] width 5 height 5
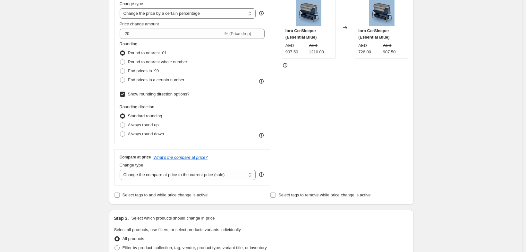
click at [120, 51] on input "Round to nearest .01" at bounding box center [120, 50] width 0 height 0
click at [120, 56] on span at bounding box center [122, 52] width 5 height 5
click at [120, 51] on input "Round to nearest .01" at bounding box center [120, 50] width 0 height 0
click at [462, 150] on div "Create new price [MEDICAL_DATA]. This page is ready Create new price [MEDICAL_D…" at bounding box center [261, 210] width 523 height 681
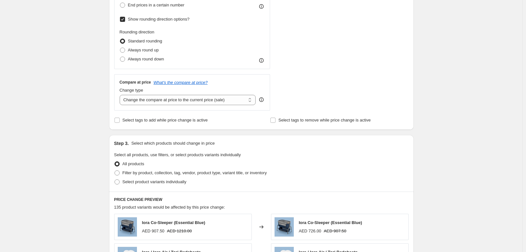
scroll to position [207, 0]
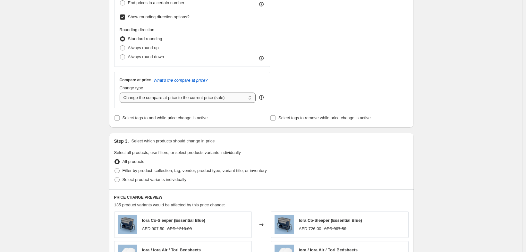
click at [247, 103] on select "Change the compare at price to the current price (sale) Change the compare at p…" at bounding box center [188, 97] width 136 height 10
click at [120, 103] on select "Change the compare at price to the current price (sale) Change the compare at p…" at bounding box center [188, 97] width 136 height 10
click at [73, 134] on div "Create new price [MEDICAL_DATA]. This page is ready Create new price [MEDICAL_D…" at bounding box center [261, 133] width 523 height 681
click at [477, 147] on div "Create new price [MEDICAL_DATA]. This page is ready Create new price [MEDICAL_D…" at bounding box center [261, 133] width 523 height 681
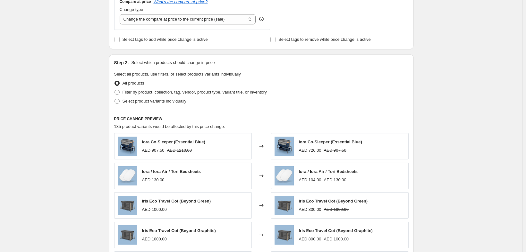
scroll to position [297, 0]
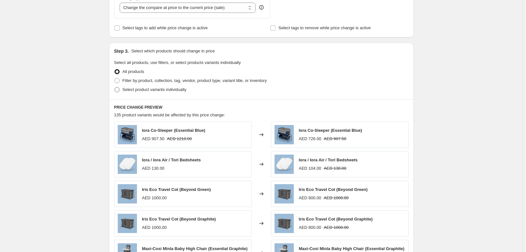
click at [171, 92] on span "Select product variants individually" at bounding box center [155, 89] width 64 height 5
click at [115, 87] on input "Select product variants individually" at bounding box center [115, 87] width 0 height 0
radio input "true"
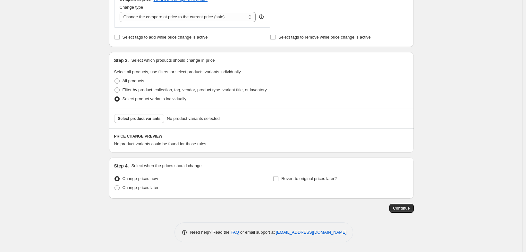
click at [118, 116] on span "Select product variants" at bounding box center [139, 118] width 43 height 5
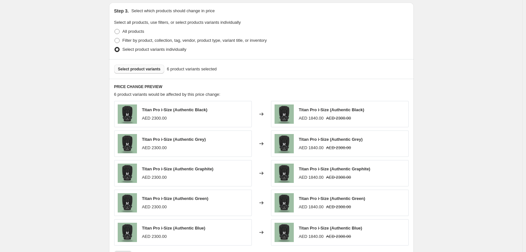
click at [131, 73] on button "Select product variants" at bounding box center [139, 69] width 50 height 9
click at [125, 72] on span "Select product variants" at bounding box center [139, 68] width 43 height 5
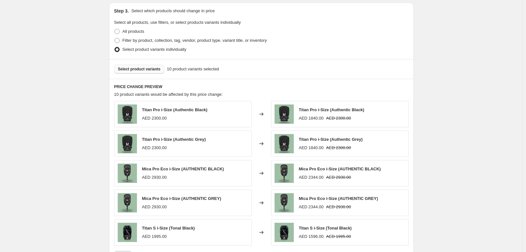
click at [114, 73] on button "Select product variants" at bounding box center [139, 69] width 50 height 9
click at [118, 72] on span "Select product variants" at bounding box center [139, 68] width 43 height 5
click at [121, 72] on span "Select product variants" at bounding box center [139, 68] width 43 height 5
click at [125, 72] on span "Select product variants" at bounding box center [139, 68] width 43 height 5
click at [135, 73] on button "Select product variants" at bounding box center [139, 69] width 50 height 9
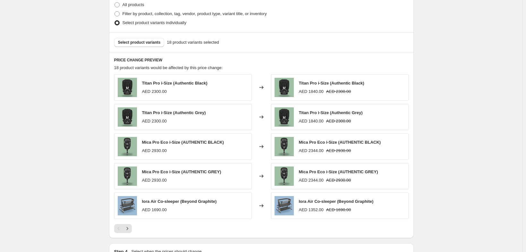
scroll to position [365, 0]
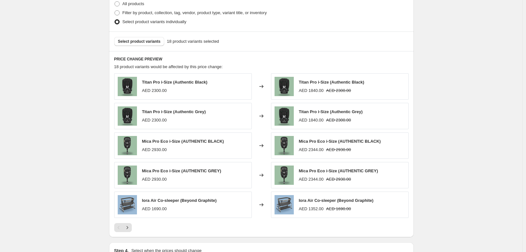
click at [126, 51] on div "Select product variants 18 product variants selected" at bounding box center [261, 41] width 305 height 20
click at [134, 46] on button "Select product variants" at bounding box center [139, 41] width 50 height 9
click at [118, 44] on span "Select product variants" at bounding box center [139, 41] width 43 height 5
click at [125, 44] on span "Select product variants" at bounding box center [139, 41] width 43 height 5
click at [118, 44] on span "Select product variants" at bounding box center [139, 41] width 43 height 5
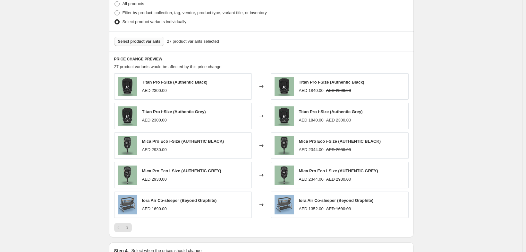
click at [130, 44] on span "Select product variants" at bounding box center [139, 41] width 43 height 5
click at [118, 44] on span "Select product variants" at bounding box center [139, 41] width 43 height 5
click at [137, 46] on button "Select product variants" at bounding box center [139, 41] width 50 height 9
click at [125, 46] on button "Select product variants" at bounding box center [139, 41] width 50 height 9
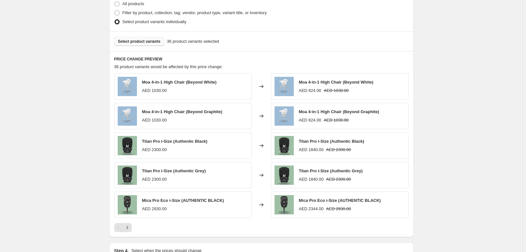
click at [117, 46] on button "Select product variants" at bounding box center [139, 41] width 50 height 9
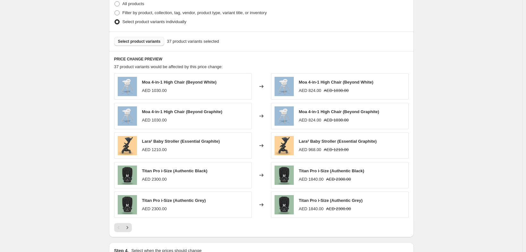
click at [128, 44] on span "Select product variants" at bounding box center [139, 41] width 43 height 5
click at [118, 44] on span "Select product variants" at bounding box center [139, 41] width 43 height 5
click at [134, 44] on span "Select product variants" at bounding box center [139, 41] width 43 height 5
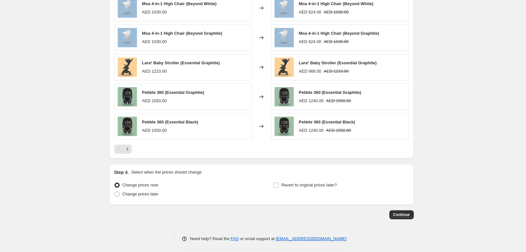
scroll to position [445, 0]
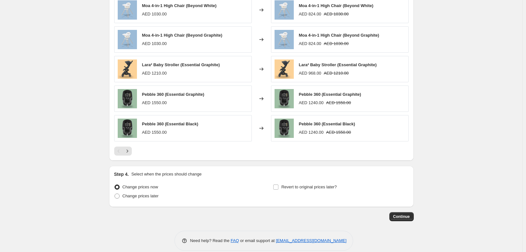
scroll to position [435, 0]
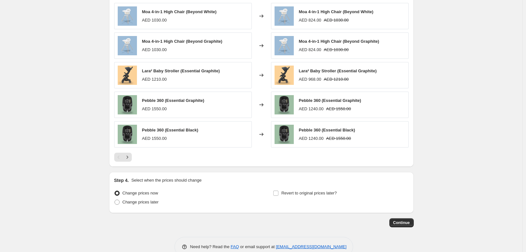
click at [117, 161] on div at bounding box center [261, 156] width 295 height 9
click at [124, 160] on icon "Next" at bounding box center [127, 157] width 6 height 6
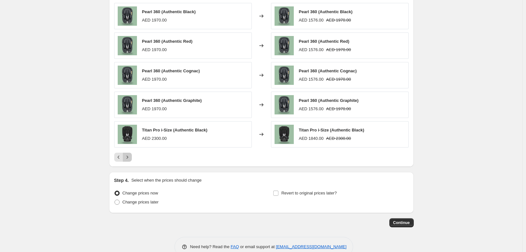
click at [124, 160] on icon "Next" at bounding box center [127, 157] width 6 height 6
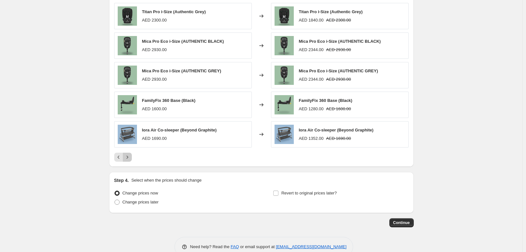
click at [124, 160] on icon "Next" at bounding box center [127, 157] width 6 height 6
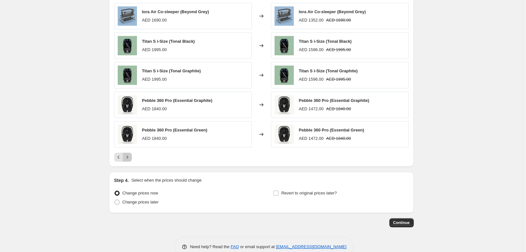
click at [124, 160] on icon "Next" at bounding box center [127, 157] width 6 height 6
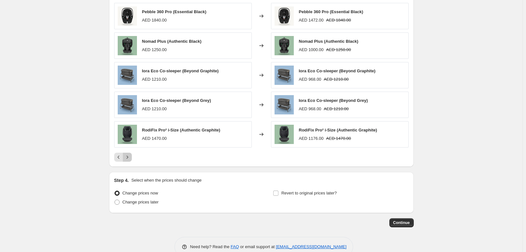
click at [124, 160] on icon "Next" at bounding box center [127, 157] width 6 height 6
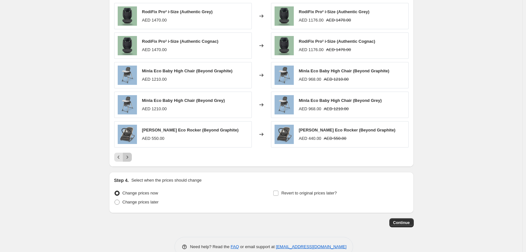
click at [124, 160] on icon "Next" at bounding box center [127, 157] width 6 height 6
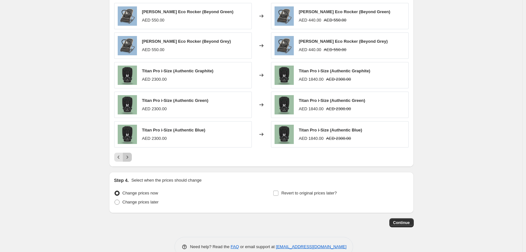
click at [124, 160] on icon "Next" at bounding box center [127, 157] width 6 height 6
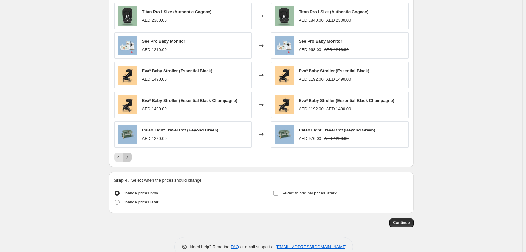
click at [124, 160] on icon "Next" at bounding box center [127, 157] width 6 height 6
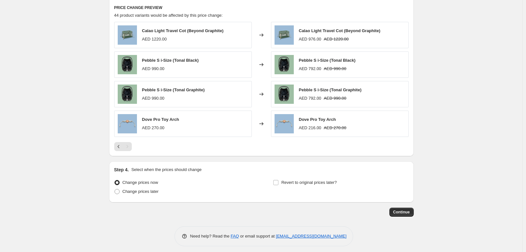
scroll to position [411, 0]
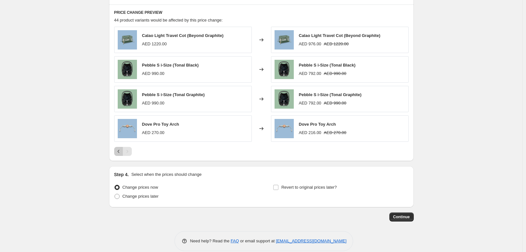
click at [116, 154] on icon "Previous" at bounding box center [119, 151] width 6 height 6
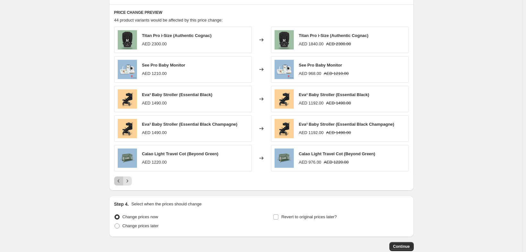
click at [116, 184] on icon "Previous" at bounding box center [119, 180] width 6 height 6
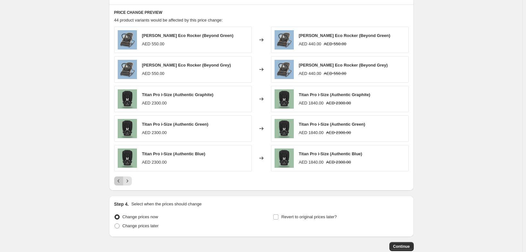
click at [116, 184] on icon "Previous" at bounding box center [119, 180] width 6 height 6
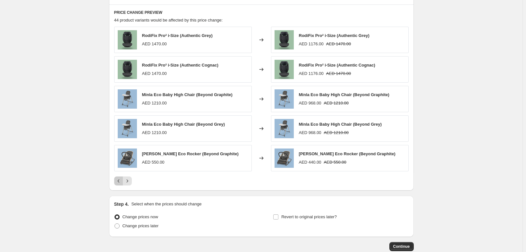
click at [116, 184] on icon "Previous" at bounding box center [119, 180] width 6 height 6
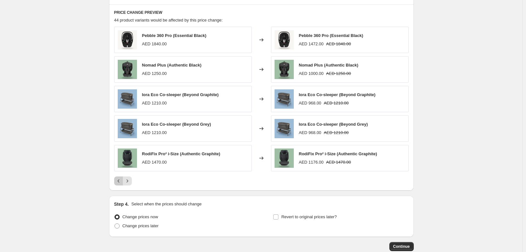
click at [116, 184] on icon "Previous" at bounding box center [119, 180] width 6 height 6
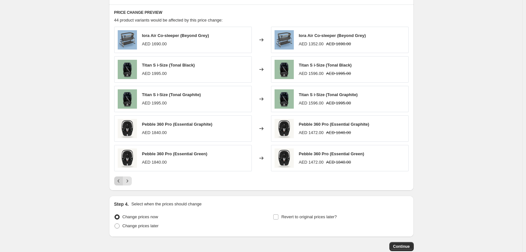
click at [116, 184] on icon "Previous" at bounding box center [119, 180] width 6 height 6
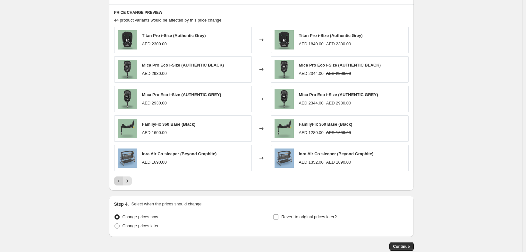
click at [116, 184] on icon "Previous" at bounding box center [119, 180] width 6 height 6
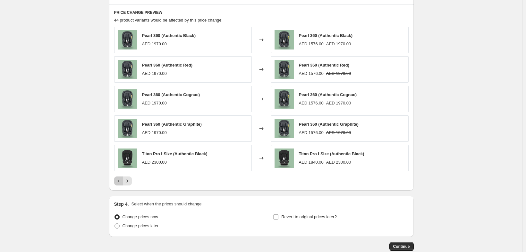
click at [116, 184] on icon "Previous" at bounding box center [119, 180] width 6 height 6
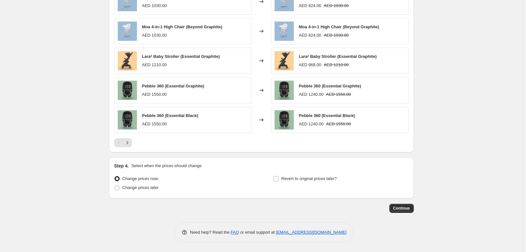
scroll to position [500, 0]
click at [124, 139] on icon "Next" at bounding box center [127, 142] width 6 height 6
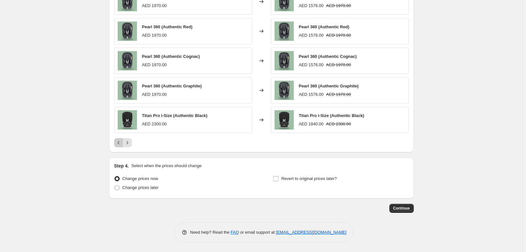
click at [116, 139] on icon "Previous" at bounding box center [119, 142] width 6 height 6
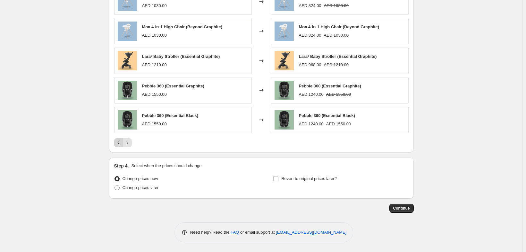
click at [114, 138] on div "Pagination" at bounding box center [118, 142] width 9 height 9
click at [136, 183] on label "Change prices later" at bounding box center [136, 187] width 45 height 9
click at [115, 185] on input "Change prices later" at bounding box center [115, 185] width 0 height 0
radio input "true"
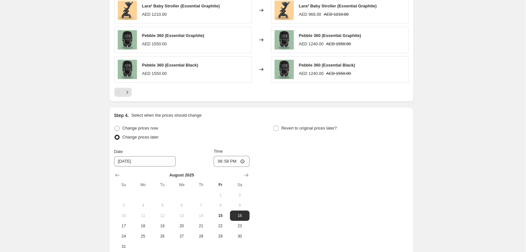
scroll to position [633, 0]
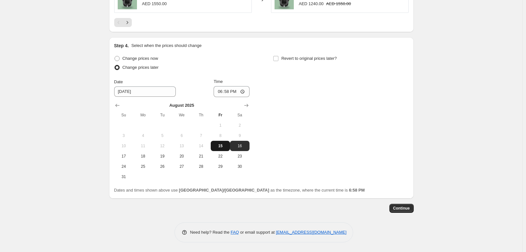
click at [220, 143] on span "15" at bounding box center [220, 145] width 14 height 5
type input "[DATE]"
click at [220, 143] on span "15" at bounding box center [220, 145] width 14 height 5
click at [216, 86] on input "18:58" at bounding box center [232, 91] width 36 height 11
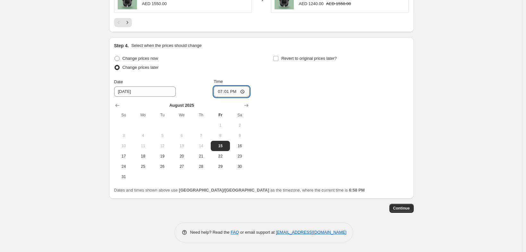
type input "19:10"
click at [274, 54] on div "Change prices now Change prices later Date [DATE] Time 19:[DATE] Mo Tu We Th Fr…" at bounding box center [261, 118] width 295 height 128
click at [279, 56] on input "Revert to original prices later?" at bounding box center [275, 58] width 5 height 5
checkbox input "true"
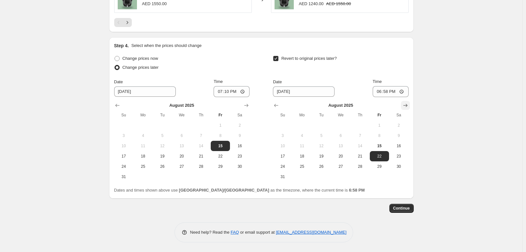
click at [409, 102] on icon "Show next month, September 2025" at bounding box center [405, 105] width 6 height 6
click at [309, 143] on span "15" at bounding box center [302, 145] width 14 height 5
type input "[DATE]"
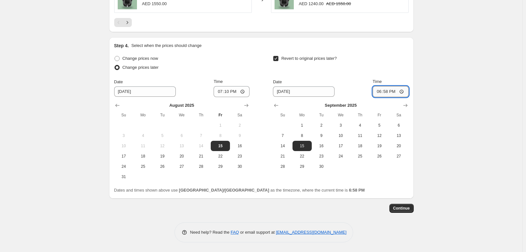
click at [394, 86] on input "18:58" at bounding box center [391, 91] width 36 height 11
type input "23:59"
click at [308, 143] on span "15" at bounding box center [302, 145] width 14 height 5
click at [309, 143] on span "15" at bounding box center [302, 145] width 14 height 5
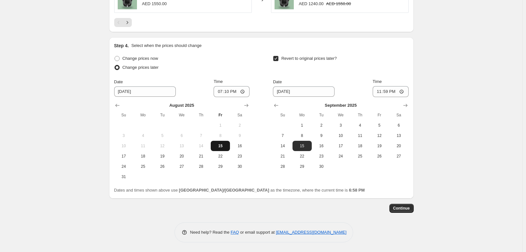
click at [214, 141] on button "15" at bounding box center [220, 146] width 19 height 10
click at [214, 143] on span "15" at bounding box center [220, 145] width 14 height 5
click at [211, 141] on button "15" at bounding box center [220, 146] width 19 height 10
click at [213, 143] on span "15" at bounding box center [220, 145] width 14 height 5
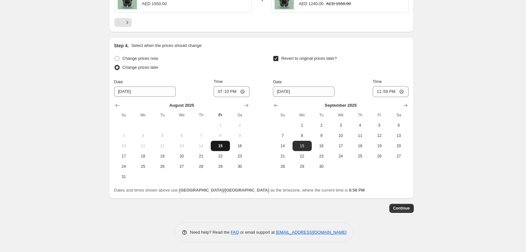
click at [217, 143] on span "15" at bounding box center [220, 145] width 14 height 5
click at [215, 143] on span "15" at bounding box center [220, 145] width 14 height 5
click at [213, 143] on span "15" at bounding box center [220, 145] width 14 height 5
click at [217, 143] on span "15" at bounding box center [220, 145] width 14 height 5
click at [219, 141] on button "15" at bounding box center [220, 146] width 19 height 10
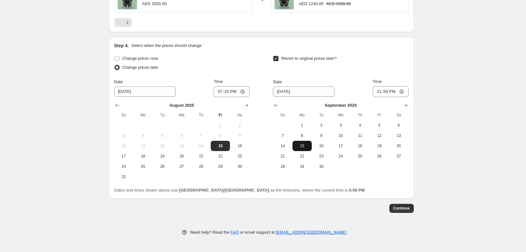
click at [309, 143] on span "15" at bounding box center [302, 145] width 14 height 5
click at [410, 209] on span "Continue" at bounding box center [401, 207] width 17 height 5
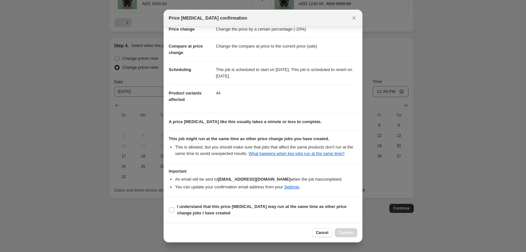
scroll to position [57, 0]
click at [169, 207] on span ":r24:" at bounding box center [172, 210] width 6 height 6
click at [191, 209] on b "I understand that this price [MEDICAL_DATA] may run at the same time as other p…" at bounding box center [261, 209] width 169 height 11
click at [174, 209] on input "I understand that this price [MEDICAL_DATA] may run at the same time as other p…" at bounding box center [171, 209] width 5 height 5
checkbox input "true"
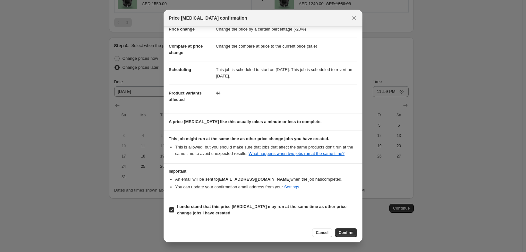
click at [353, 230] on span "Confirm" at bounding box center [346, 232] width 15 height 5
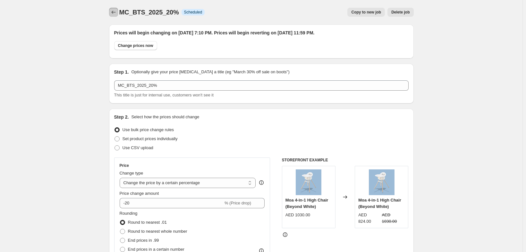
click at [111, 14] on icon "Price change jobs" at bounding box center [113, 12] width 4 height 3
